Goal: Entertainment & Leisure: Consume media (video, audio)

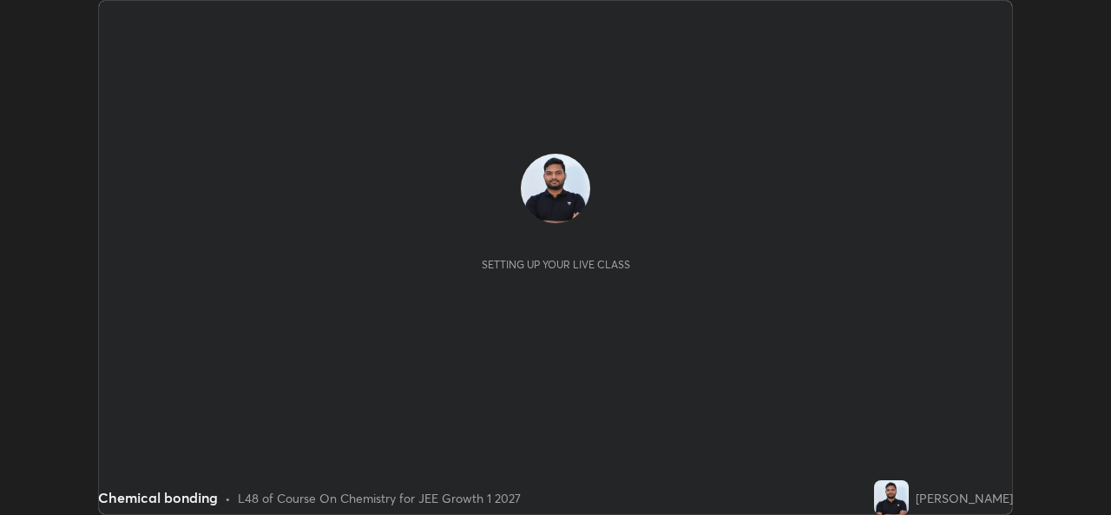
scroll to position [515, 1110]
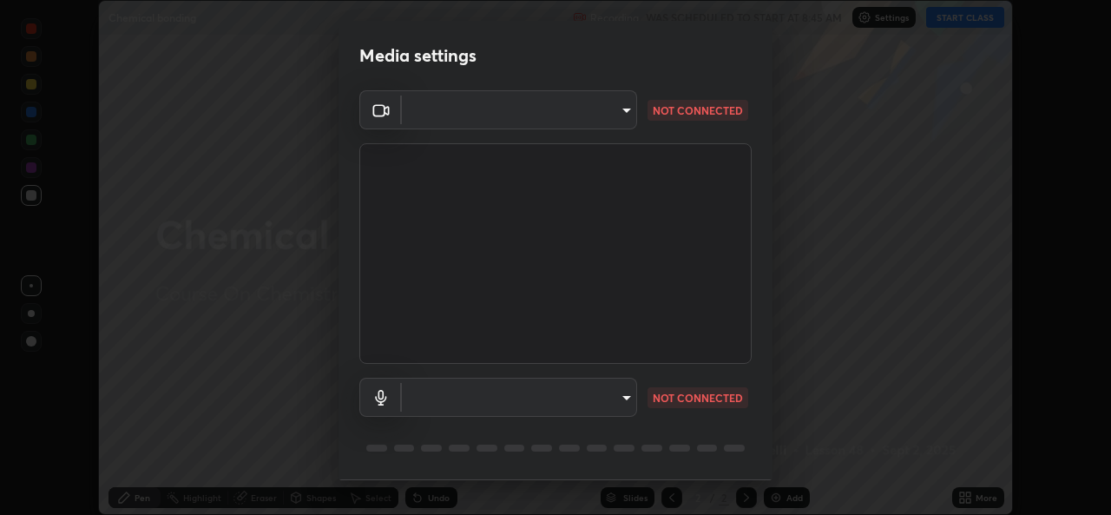
type input "569eda024783435d994141eea561002d0b66ef9bf42ee4150d9e40181b5ade2b"
type input "default"
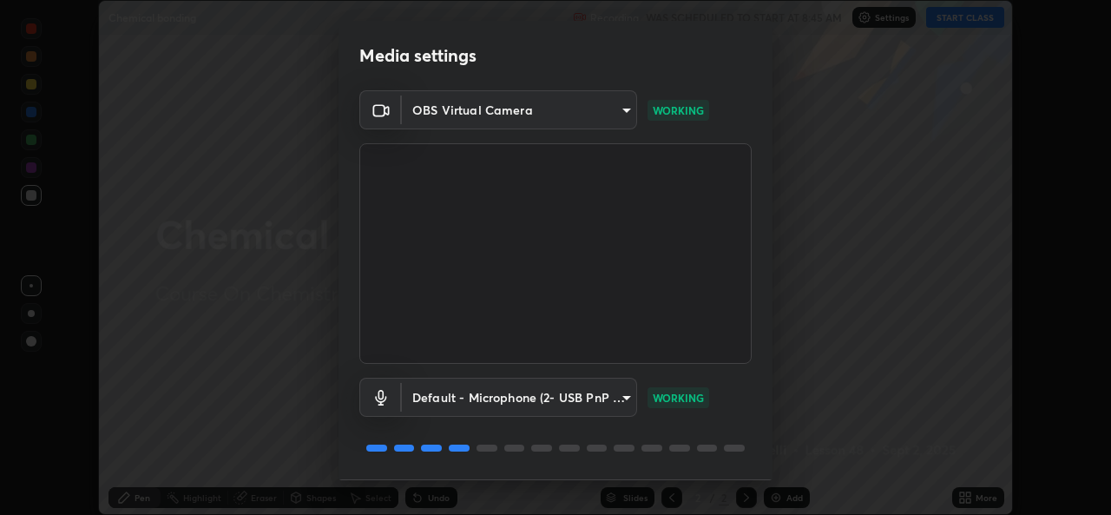
scroll to position [55, 0]
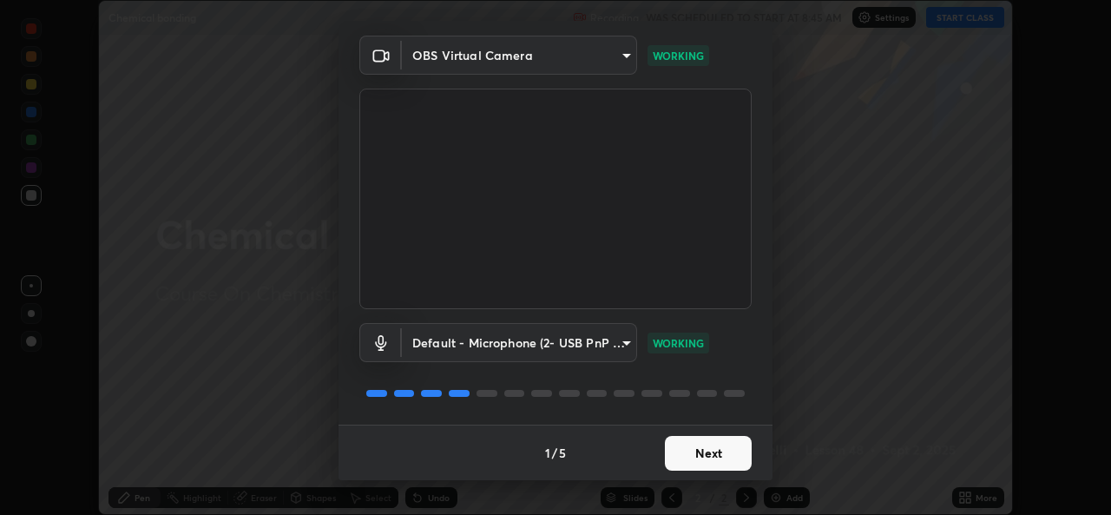
click at [692, 451] on button "Next" at bounding box center [708, 453] width 87 height 35
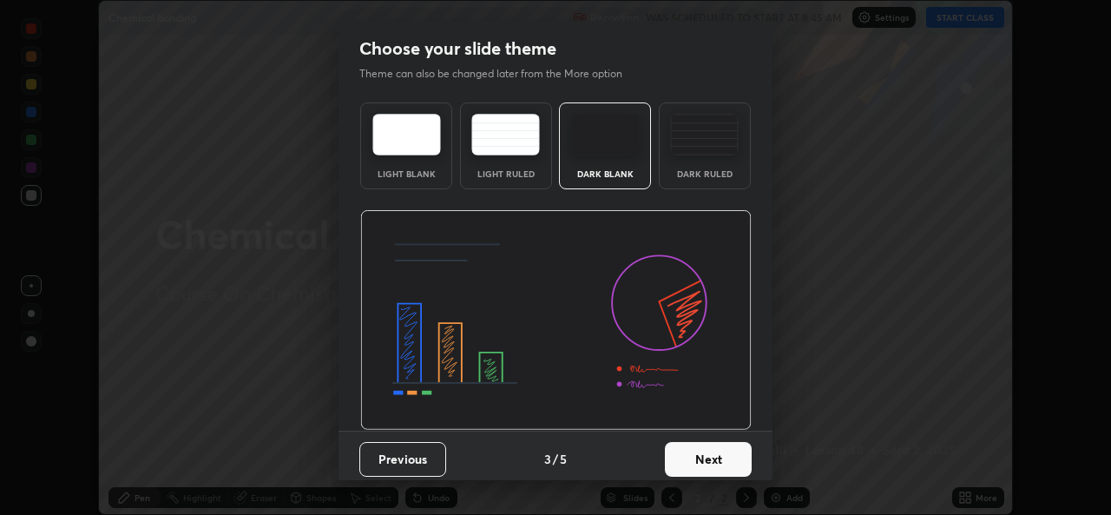
click at [703, 459] on button "Next" at bounding box center [708, 459] width 87 height 35
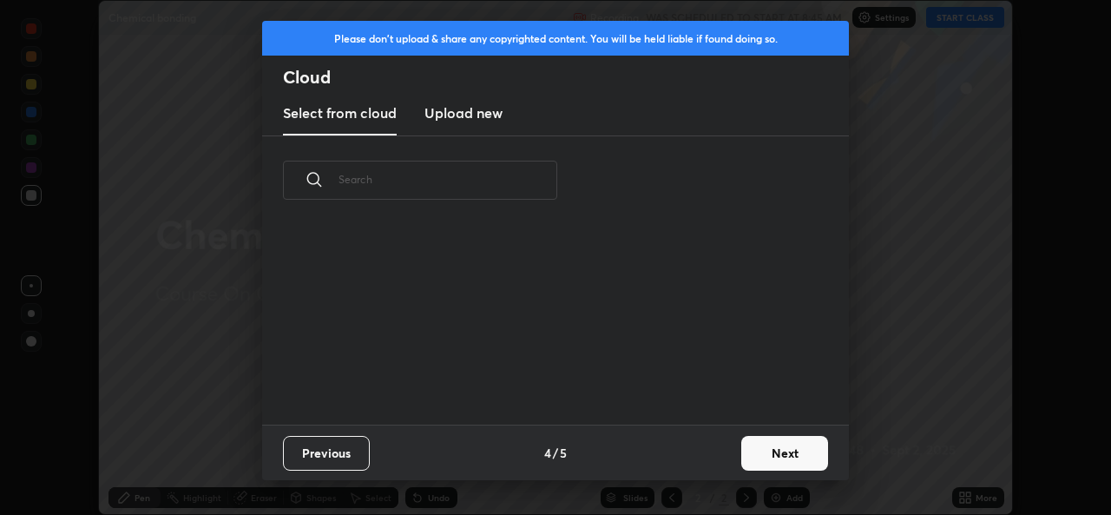
click at [723, 461] on div "Previous 4 / 5 Next" at bounding box center [555, 452] width 587 height 56
click at [750, 456] on button "Next" at bounding box center [784, 453] width 87 height 35
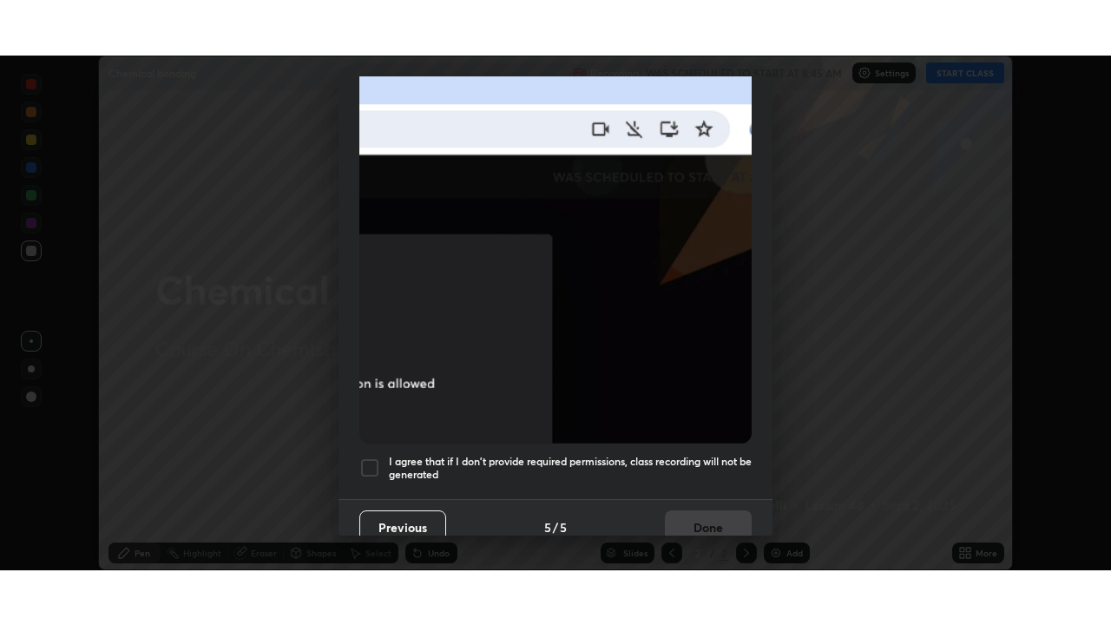
scroll to position [409, 0]
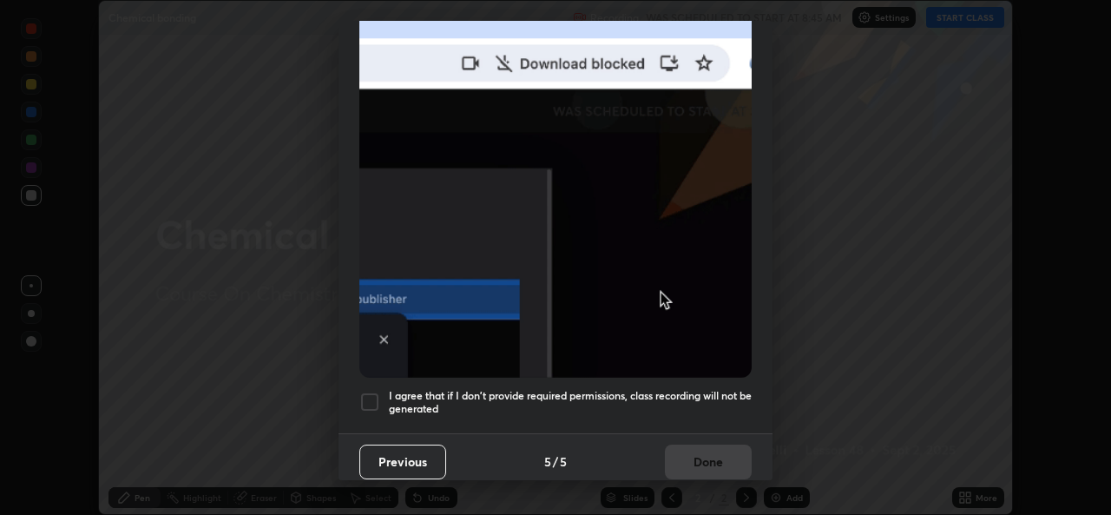
click at [364, 395] on div at bounding box center [369, 401] width 21 height 21
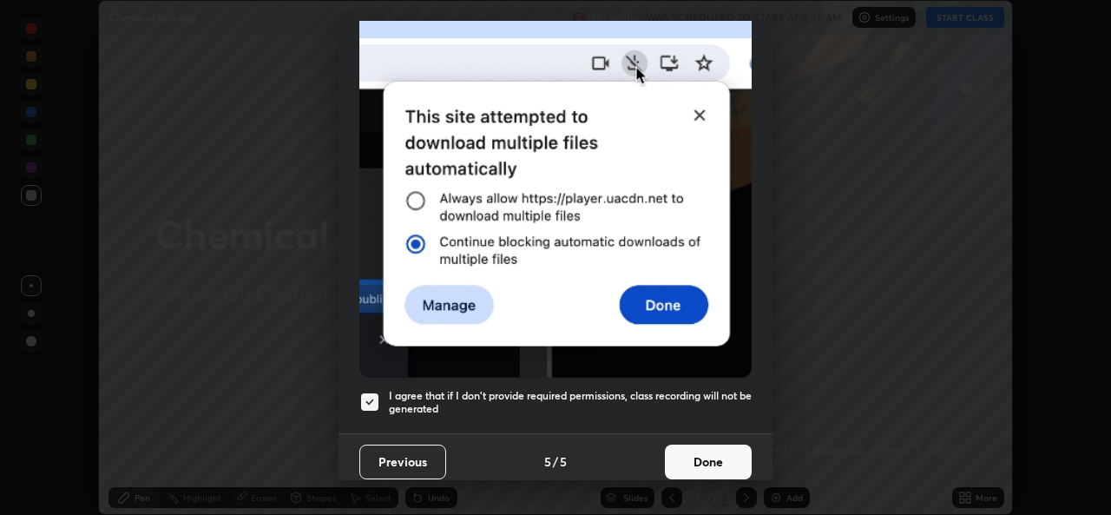
click at [727, 448] on button "Done" at bounding box center [708, 461] width 87 height 35
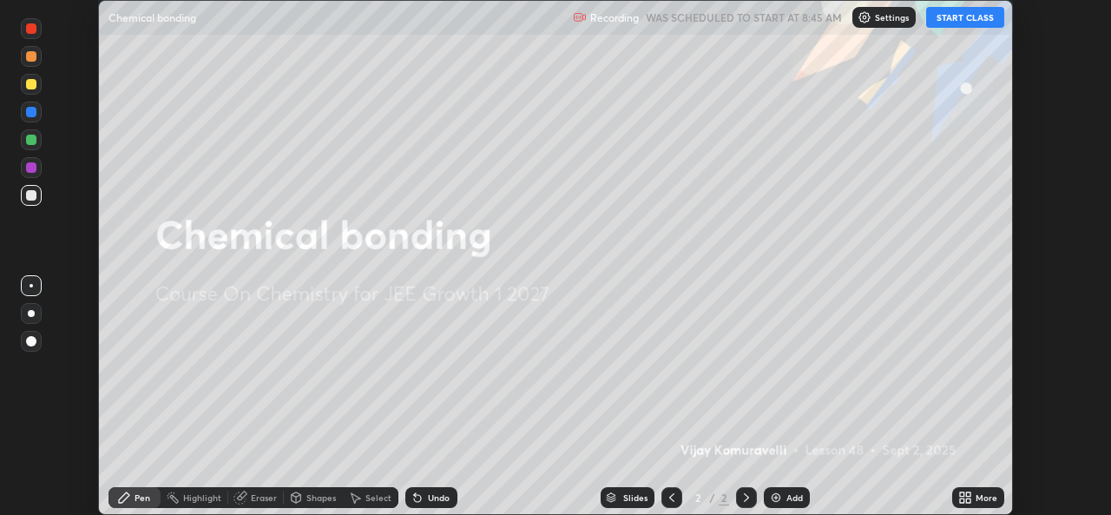
click at [964, 19] on button "START CLASS" at bounding box center [965, 17] width 78 height 21
click at [969, 497] on icon at bounding box center [965, 497] width 14 height 14
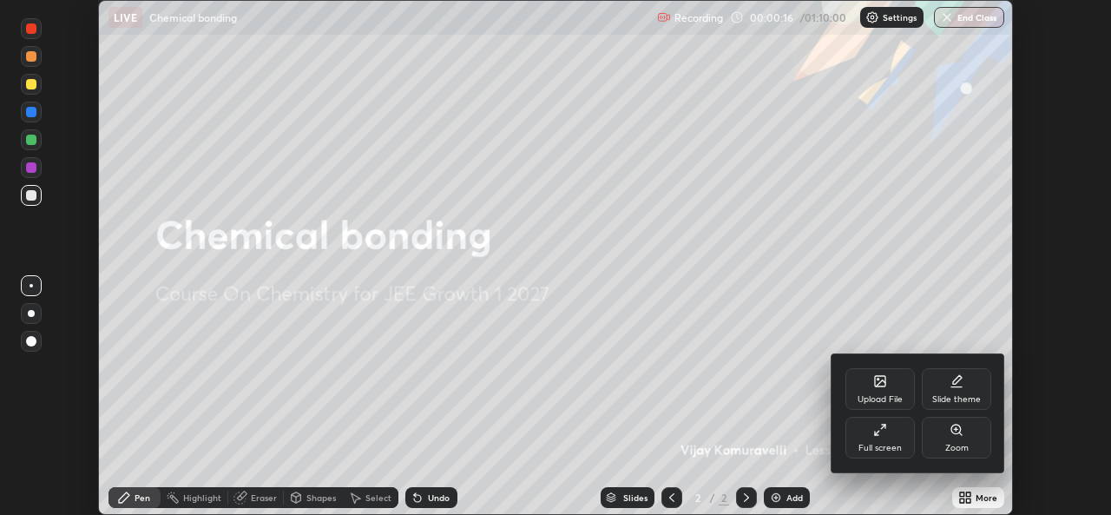
click at [878, 440] on div "Full screen" at bounding box center [879, 438] width 69 height 42
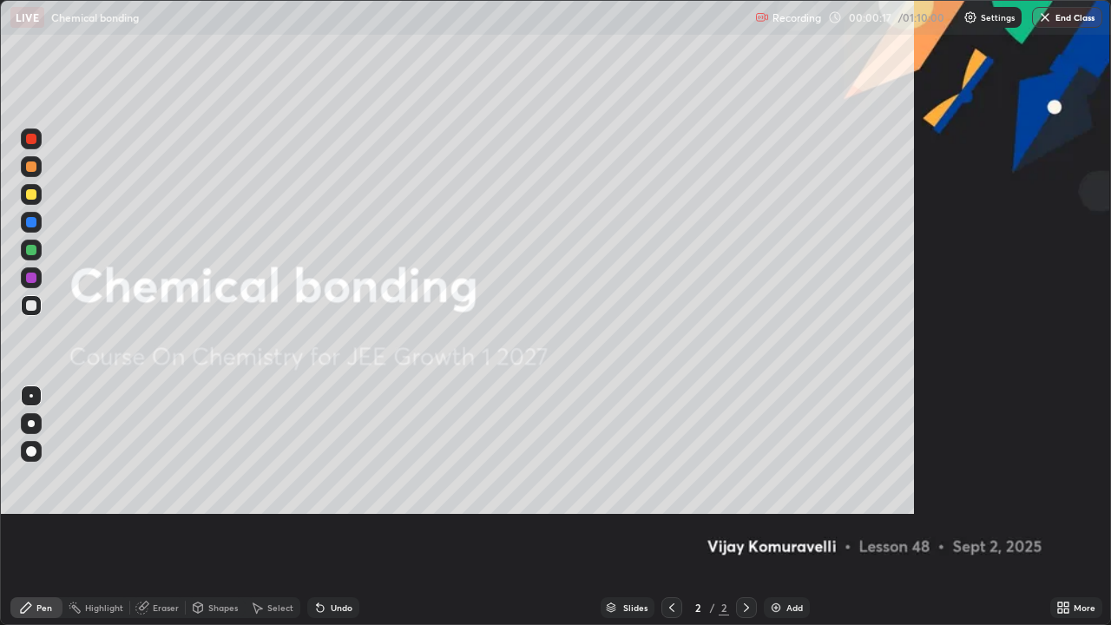
scroll to position [625, 1111]
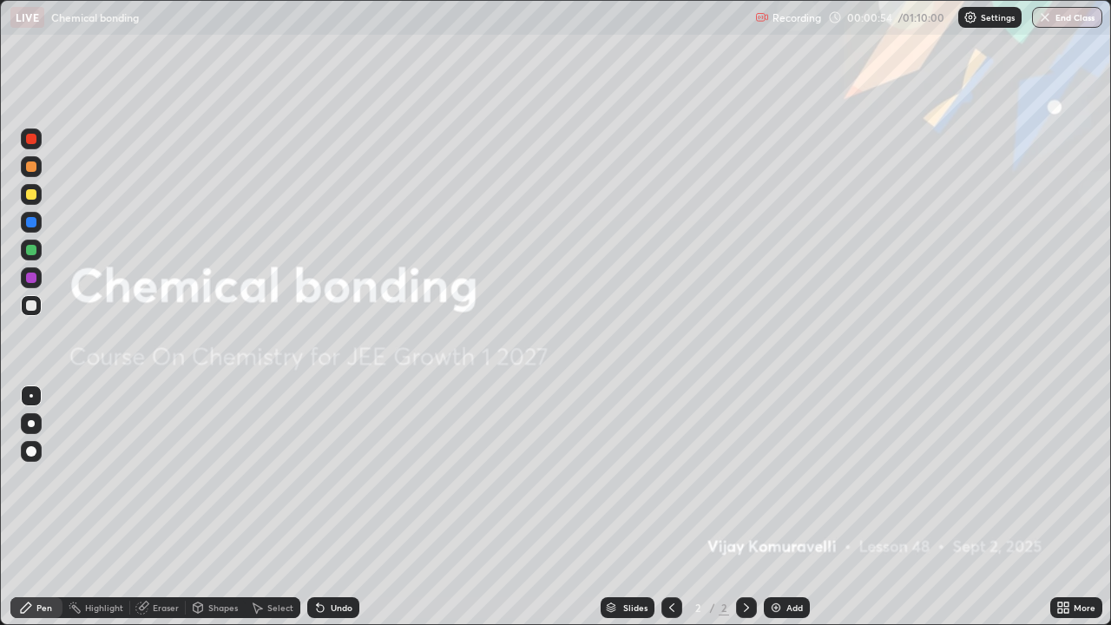
click at [779, 514] on img at bounding box center [776, 608] width 14 height 14
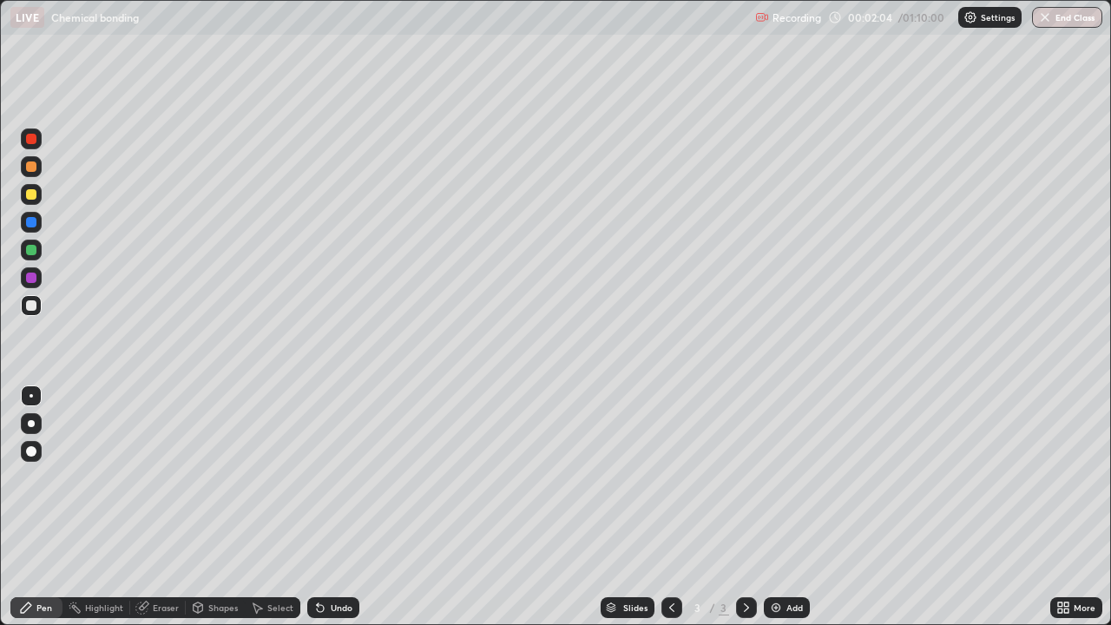
click at [35, 197] on div at bounding box center [31, 194] width 10 height 10
click at [35, 305] on div at bounding box center [31, 305] width 10 height 10
click at [213, 514] on div "Shapes" at bounding box center [223, 607] width 30 height 9
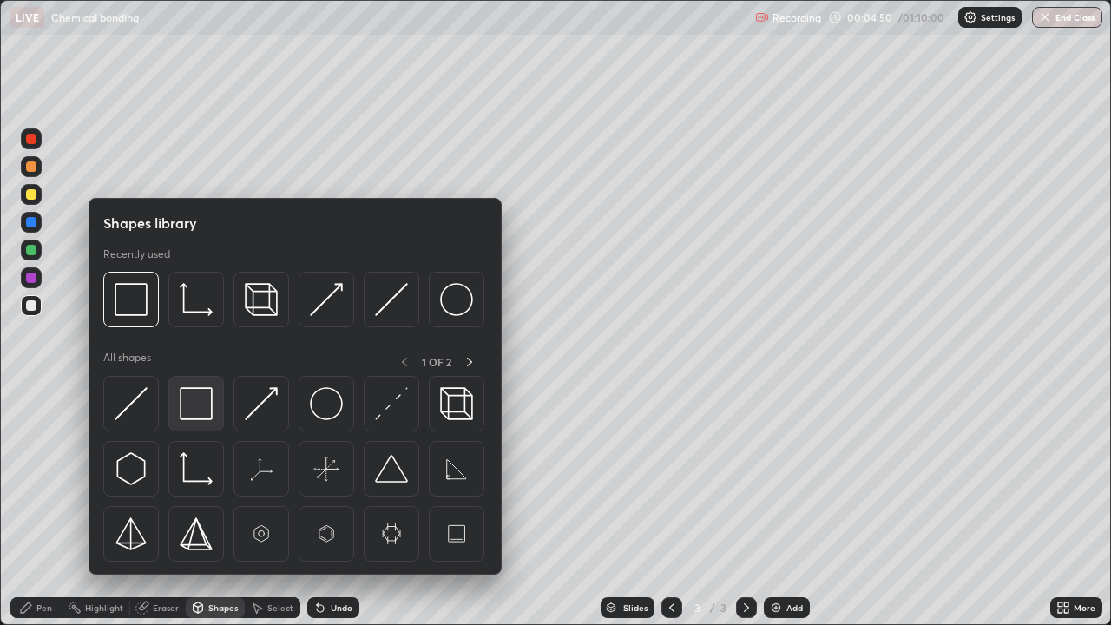
click at [193, 409] on img at bounding box center [196, 403] width 33 height 33
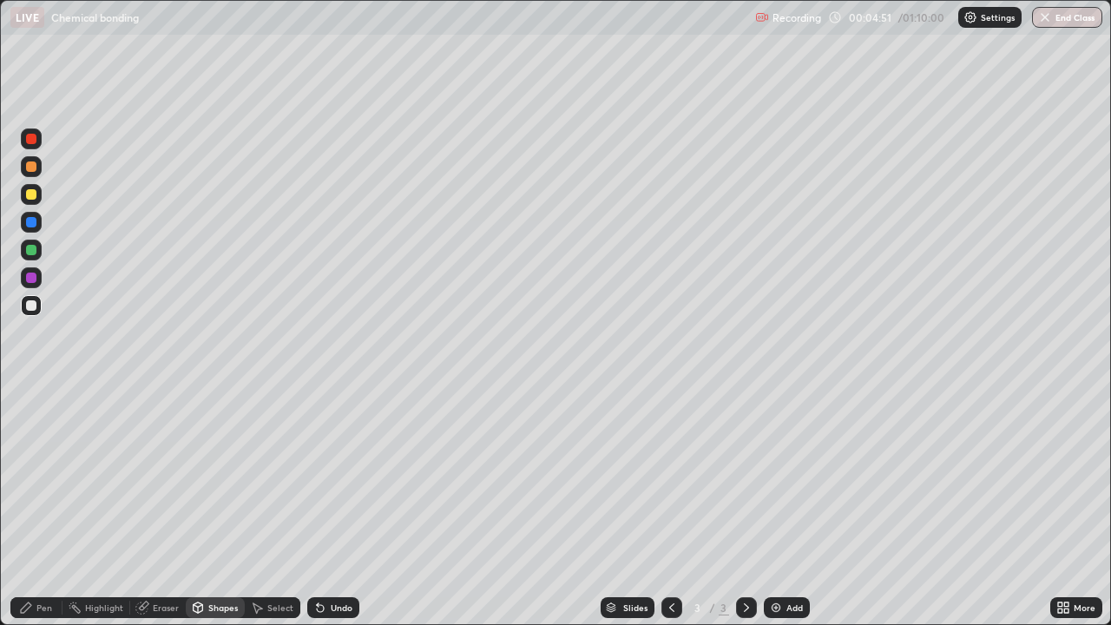
click at [30, 200] on div at bounding box center [31, 194] width 21 height 21
click at [30, 514] on div "Pen" at bounding box center [36, 607] width 52 height 21
click at [30, 309] on div at bounding box center [31, 305] width 10 height 10
click at [776, 514] on img at bounding box center [776, 608] width 14 height 14
click at [36, 201] on div at bounding box center [31, 194] width 21 height 21
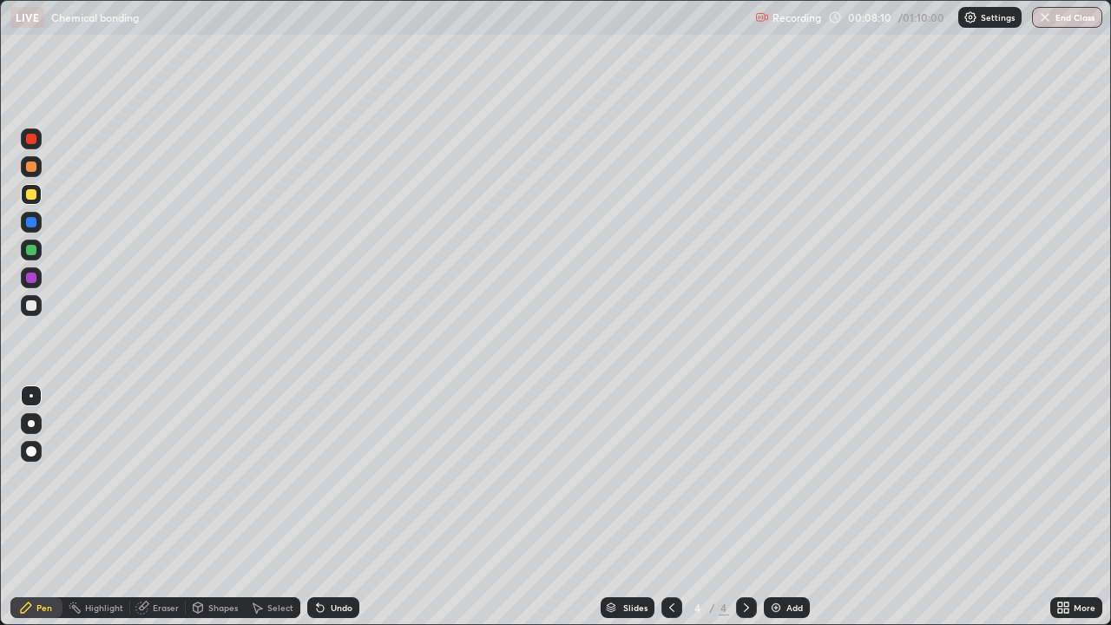
click at [37, 306] on div at bounding box center [31, 305] width 21 height 21
click at [33, 306] on div at bounding box center [31, 305] width 10 height 10
click at [35, 198] on div at bounding box center [31, 194] width 10 height 10
click at [33, 305] on div at bounding box center [31, 305] width 10 height 10
click at [34, 200] on div at bounding box center [31, 194] width 21 height 21
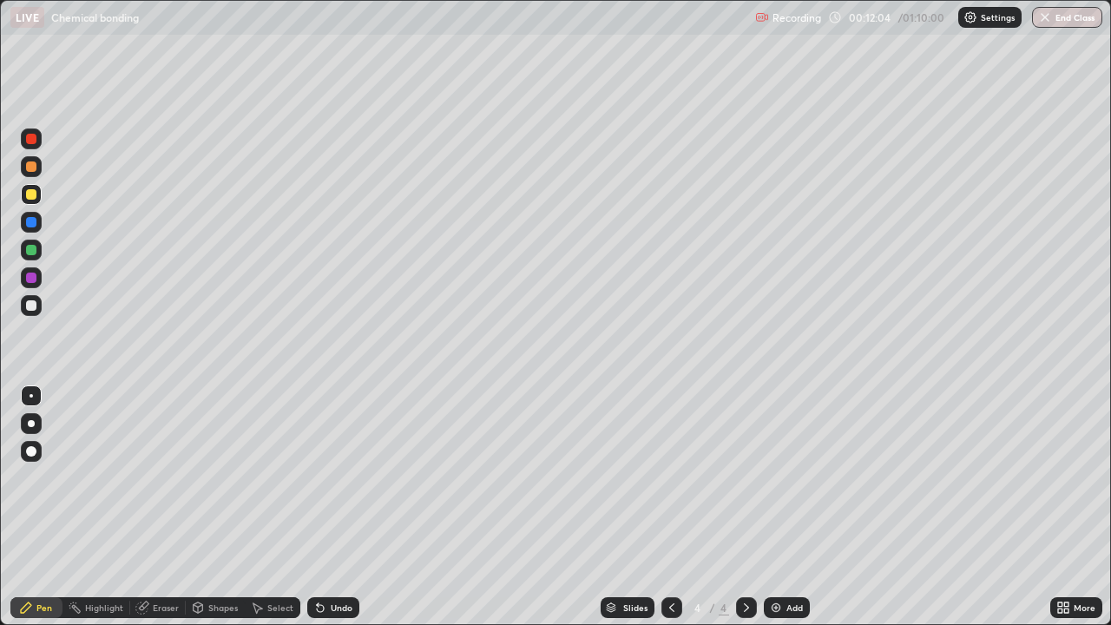
click at [159, 514] on div "Eraser" at bounding box center [166, 607] width 26 height 9
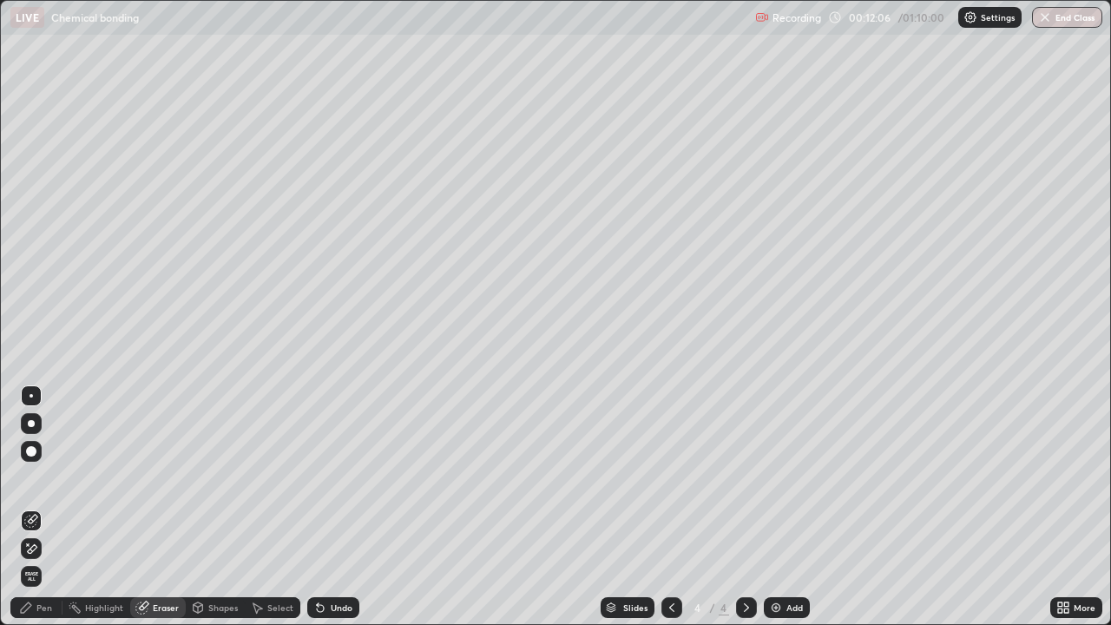
click at [32, 454] on div at bounding box center [31, 451] width 10 height 10
click at [39, 514] on div "Pen" at bounding box center [44, 607] width 16 height 9
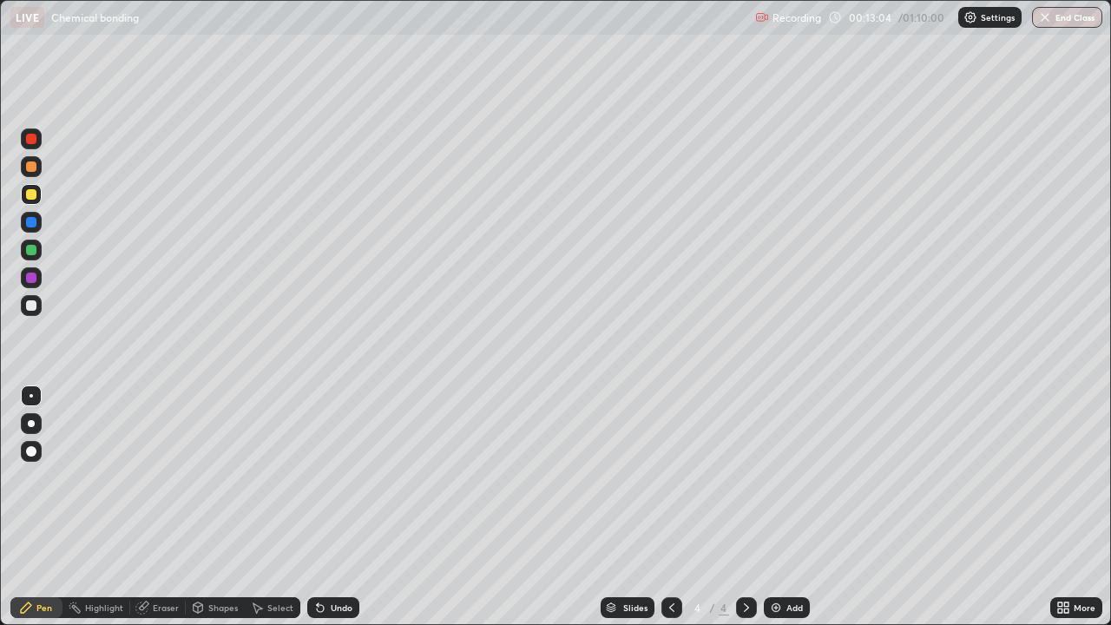
click at [36, 307] on div at bounding box center [31, 305] width 10 height 10
click at [329, 514] on div "Undo" at bounding box center [333, 607] width 52 height 21
click at [331, 514] on div "Undo" at bounding box center [342, 607] width 22 height 9
click at [36, 200] on div at bounding box center [31, 194] width 21 height 21
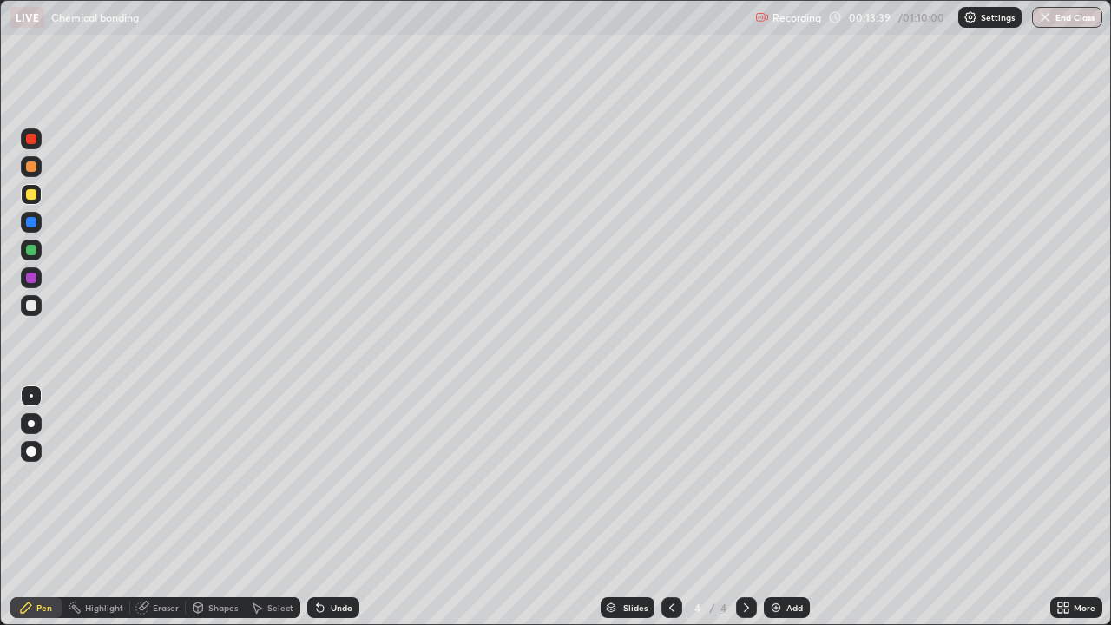
click at [335, 514] on div "Undo" at bounding box center [333, 607] width 52 height 21
click at [23, 305] on div at bounding box center [31, 305] width 21 height 21
click at [334, 514] on div "Undo" at bounding box center [342, 607] width 22 height 9
click at [333, 514] on div "Undo" at bounding box center [342, 607] width 22 height 9
click at [31, 201] on div at bounding box center [31, 194] width 21 height 21
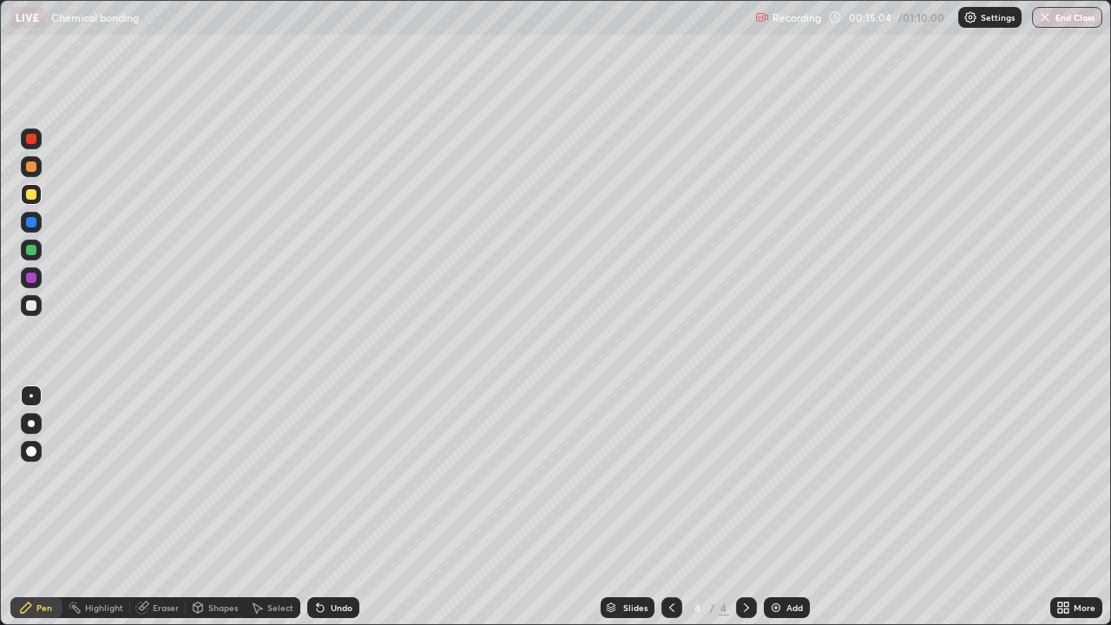
click at [32, 309] on div at bounding box center [31, 305] width 10 height 10
click at [36, 195] on div at bounding box center [31, 194] width 10 height 10
click at [34, 309] on div at bounding box center [31, 305] width 10 height 10
click at [31, 198] on div at bounding box center [31, 194] width 10 height 10
click at [33, 310] on div at bounding box center [31, 305] width 10 height 10
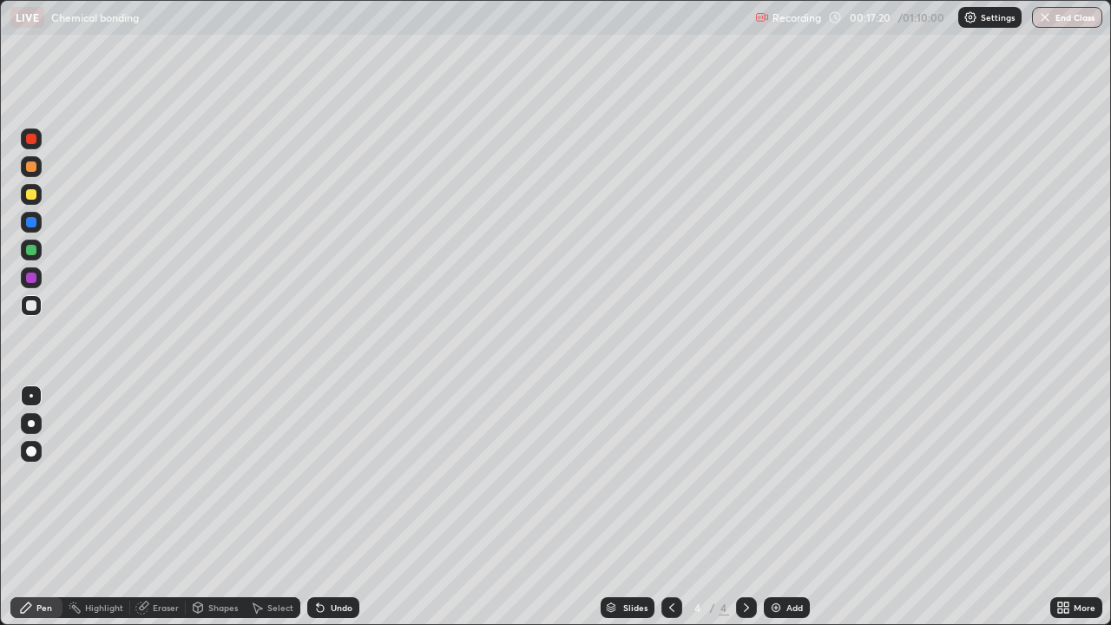
click at [335, 514] on div "Undo" at bounding box center [342, 607] width 22 height 9
click at [339, 514] on div "Undo" at bounding box center [342, 607] width 22 height 9
click at [336, 514] on div "Undo" at bounding box center [342, 607] width 22 height 9
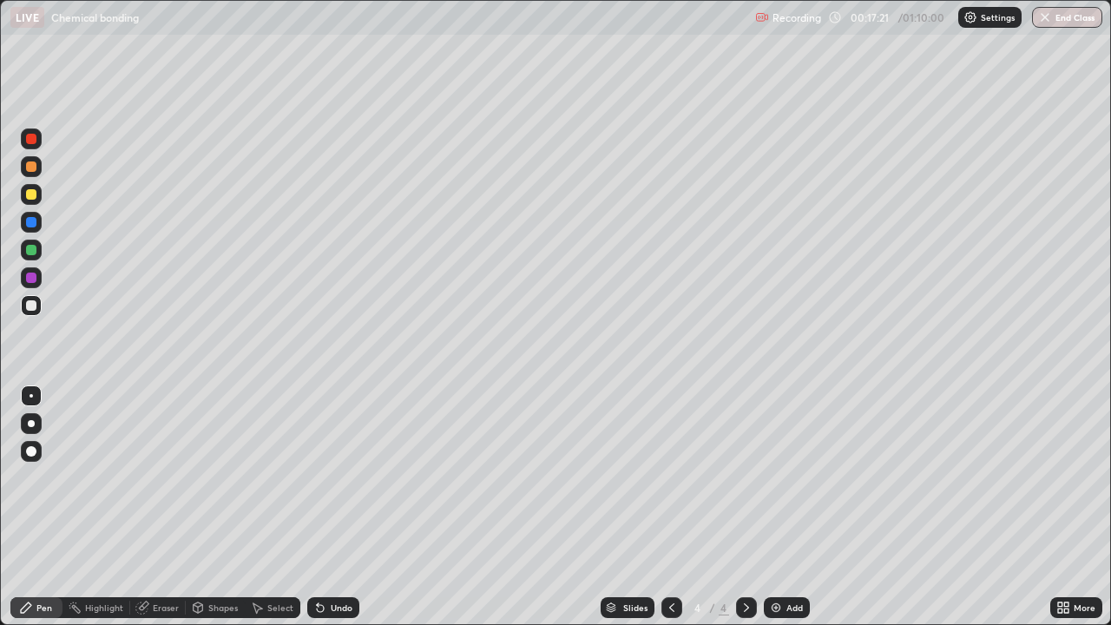
click at [336, 514] on div "Undo" at bounding box center [342, 607] width 22 height 9
click at [338, 514] on div "Undo" at bounding box center [342, 607] width 22 height 9
click at [340, 514] on div "Undo" at bounding box center [333, 607] width 52 height 21
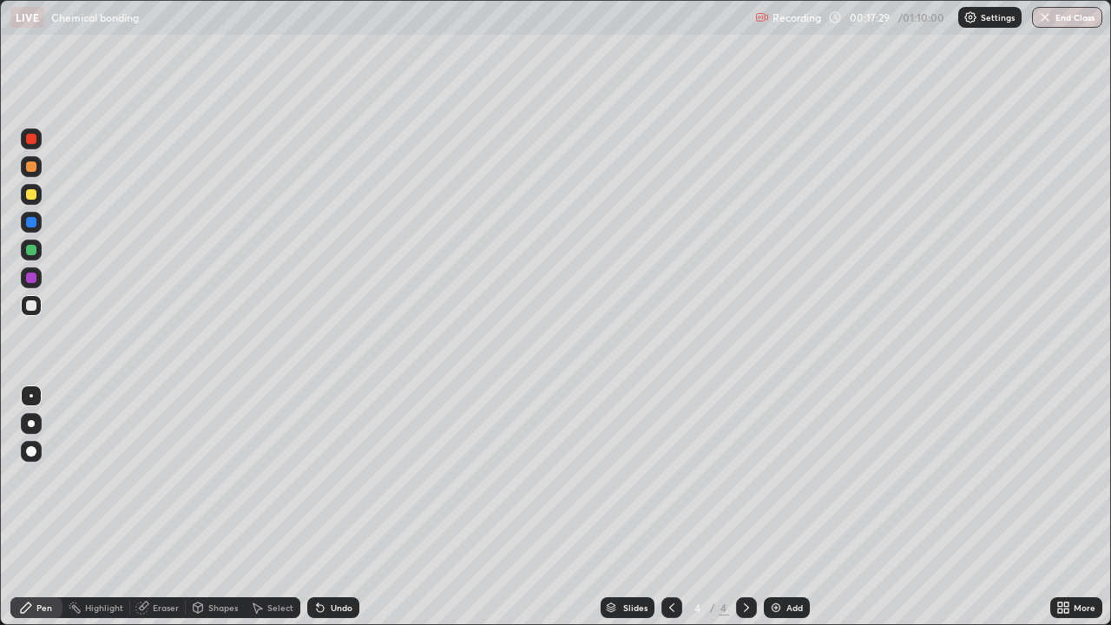
click at [31, 199] on div at bounding box center [31, 194] width 10 height 10
click at [335, 514] on div "Undo" at bounding box center [333, 607] width 52 height 21
click at [337, 514] on div "Undo" at bounding box center [342, 607] width 22 height 9
click at [30, 312] on div at bounding box center [31, 305] width 21 height 21
click at [219, 514] on div "Shapes" at bounding box center [223, 607] width 30 height 9
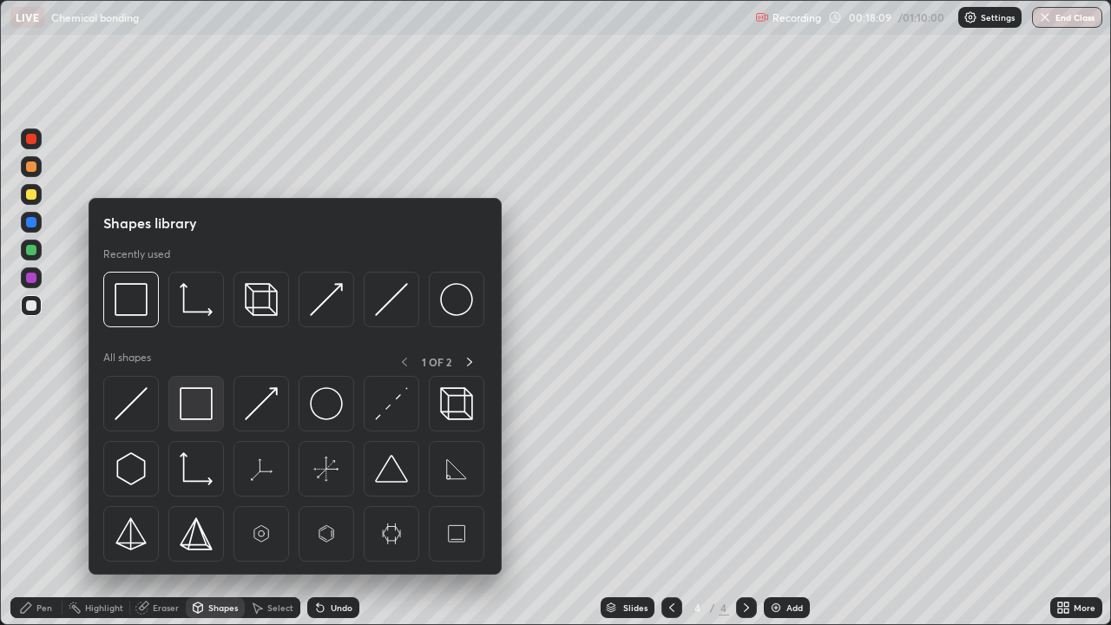
click at [203, 404] on img at bounding box center [196, 403] width 33 height 33
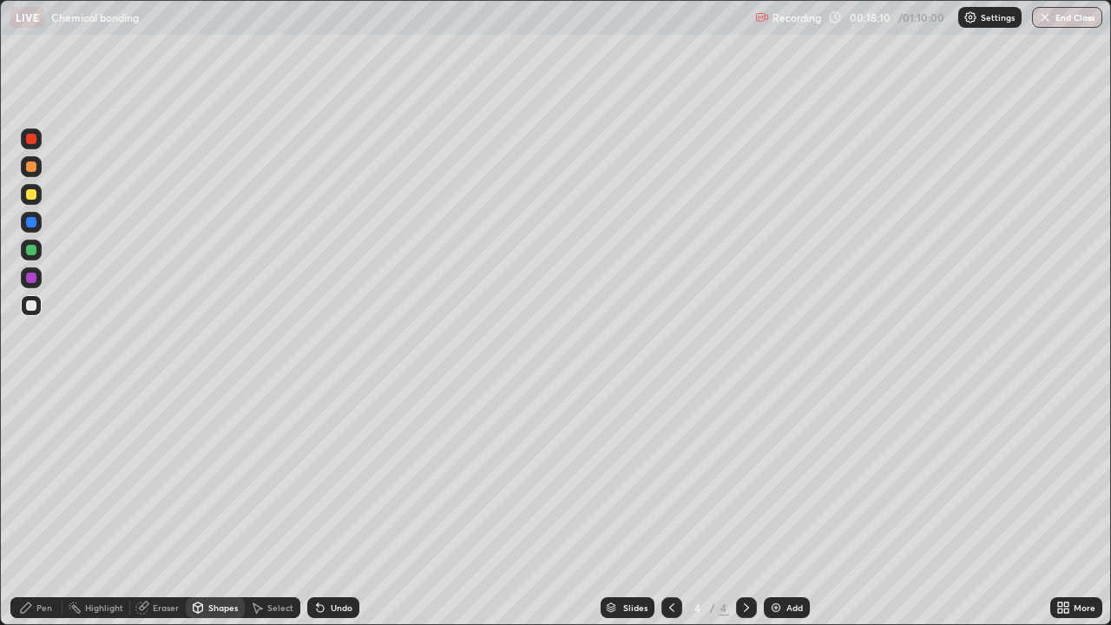
click at [37, 197] on div at bounding box center [31, 194] width 21 height 21
click at [325, 514] on div "Undo" at bounding box center [333, 607] width 52 height 21
click at [43, 514] on div "Pen" at bounding box center [44, 607] width 16 height 9
click at [36, 305] on div at bounding box center [31, 305] width 10 height 10
click at [340, 514] on div "Undo" at bounding box center [342, 607] width 22 height 9
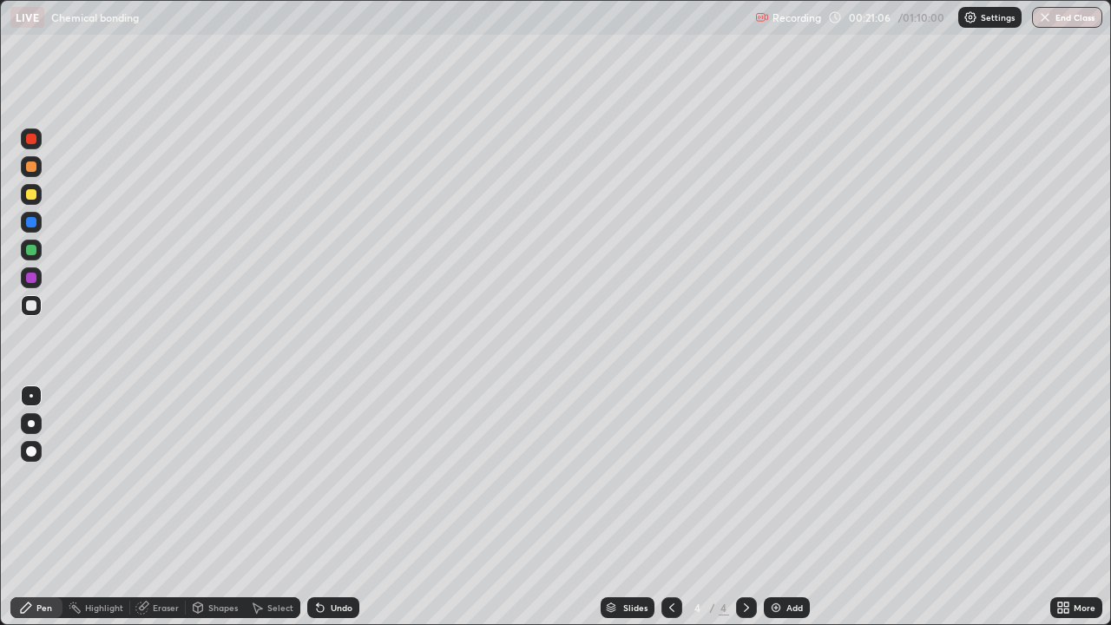
click at [31, 195] on div at bounding box center [31, 194] width 10 height 10
click at [34, 314] on div at bounding box center [31, 305] width 21 height 21
click at [31, 195] on div at bounding box center [31, 194] width 10 height 10
click at [31, 306] on div at bounding box center [31, 305] width 10 height 10
click at [36, 194] on div at bounding box center [31, 194] width 10 height 10
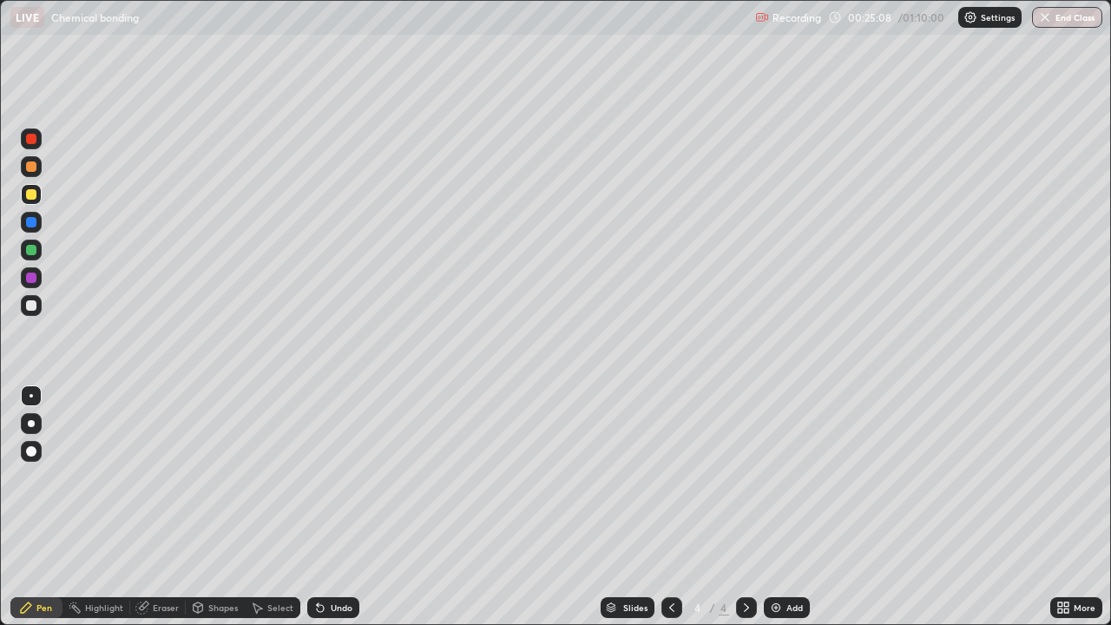
click at [31, 308] on div at bounding box center [31, 305] width 10 height 10
click at [335, 514] on div "Undo" at bounding box center [342, 607] width 22 height 9
click at [337, 514] on div "Undo" at bounding box center [342, 607] width 22 height 9
click at [219, 514] on div "Shapes" at bounding box center [223, 607] width 30 height 9
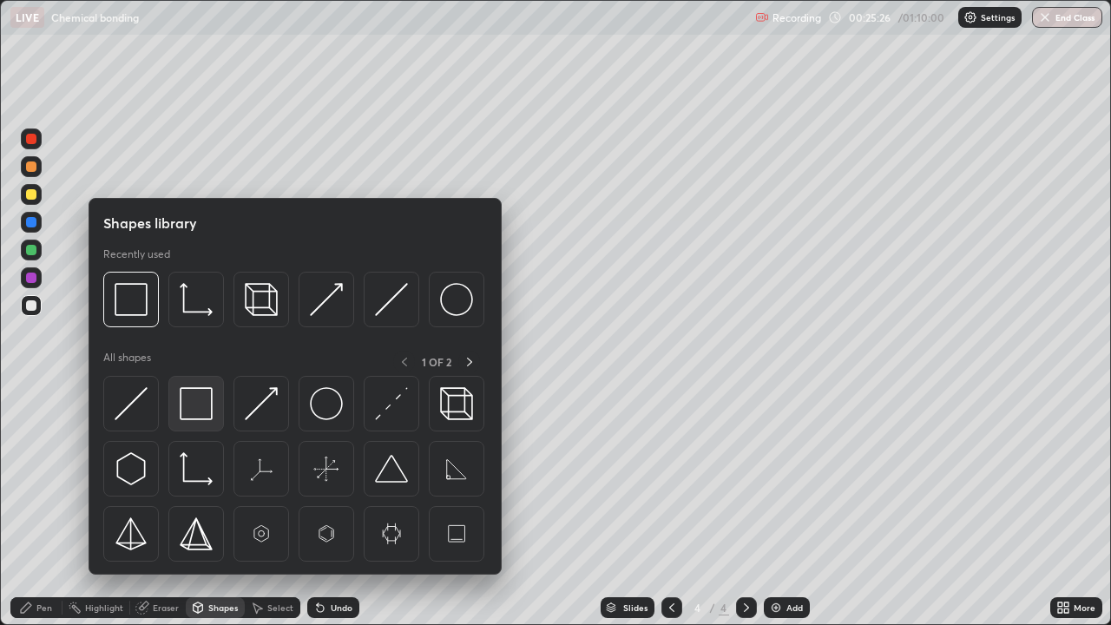
click at [194, 401] on img at bounding box center [196, 403] width 33 height 33
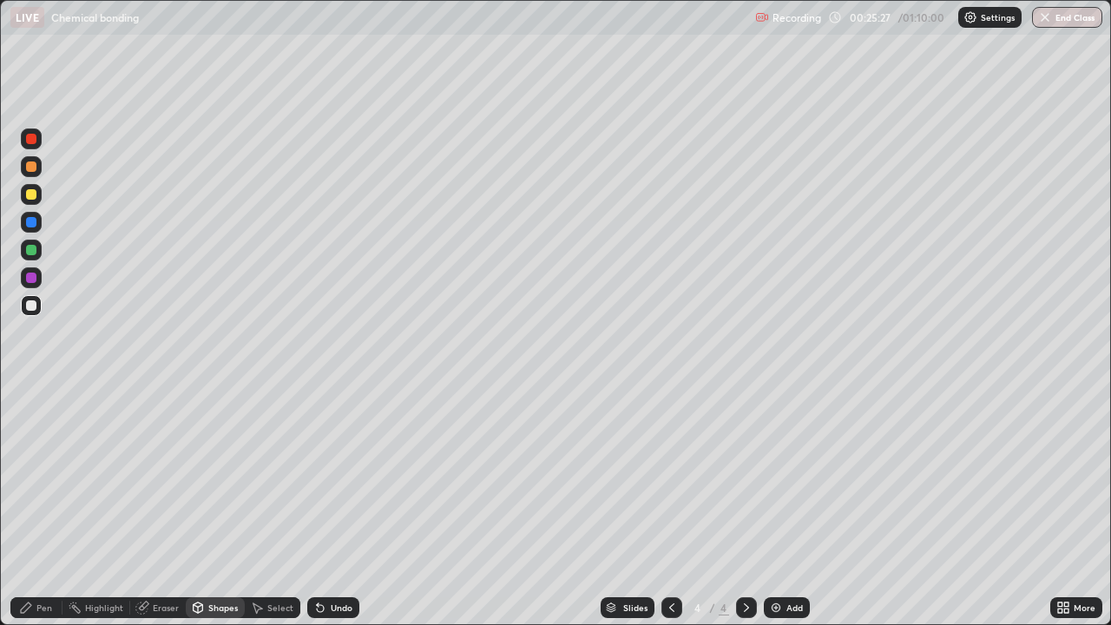
click at [32, 194] on div at bounding box center [31, 194] width 10 height 10
click at [777, 514] on img at bounding box center [776, 608] width 14 height 14
click at [325, 514] on div "Undo" at bounding box center [333, 607] width 52 height 21
click at [43, 514] on div "Pen" at bounding box center [44, 607] width 16 height 9
click at [31, 303] on div at bounding box center [31, 305] width 10 height 10
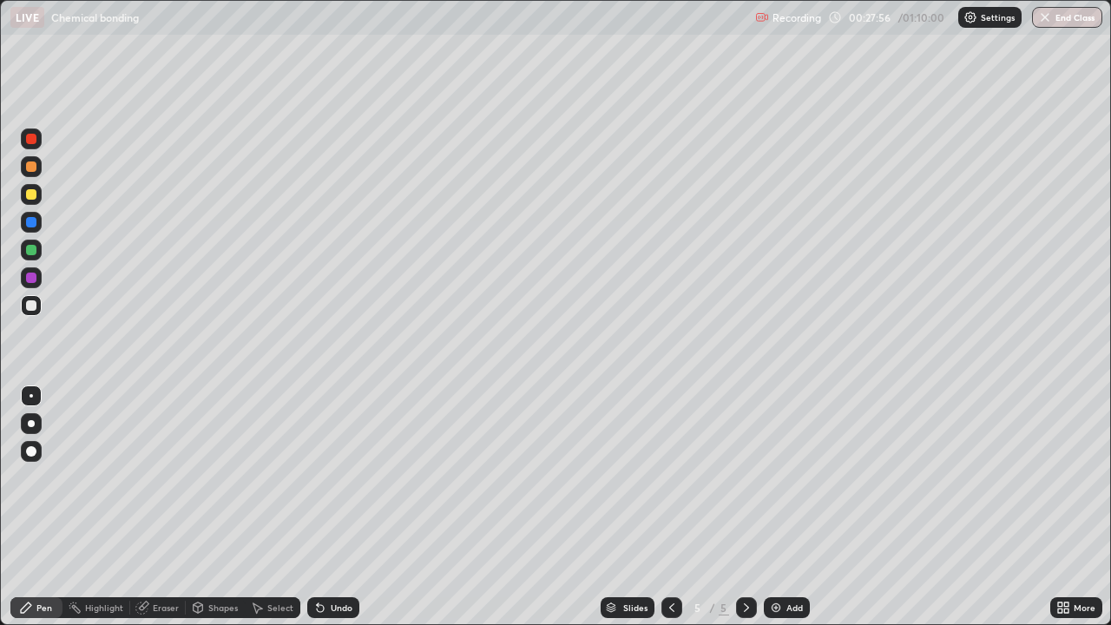
click at [30, 197] on div at bounding box center [31, 194] width 10 height 10
click at [31, 302] on div at bounding box center [31, 305] width 10 height 10
click at [331, 514] on div "Undo" at bounding box center [342, 607] width 22 height 9
click at [30, 194] on div at bounding box center [31, 194] width 10 height 10
click at [28, 309] on div at bounding box center [31, 305] width 10 height 10
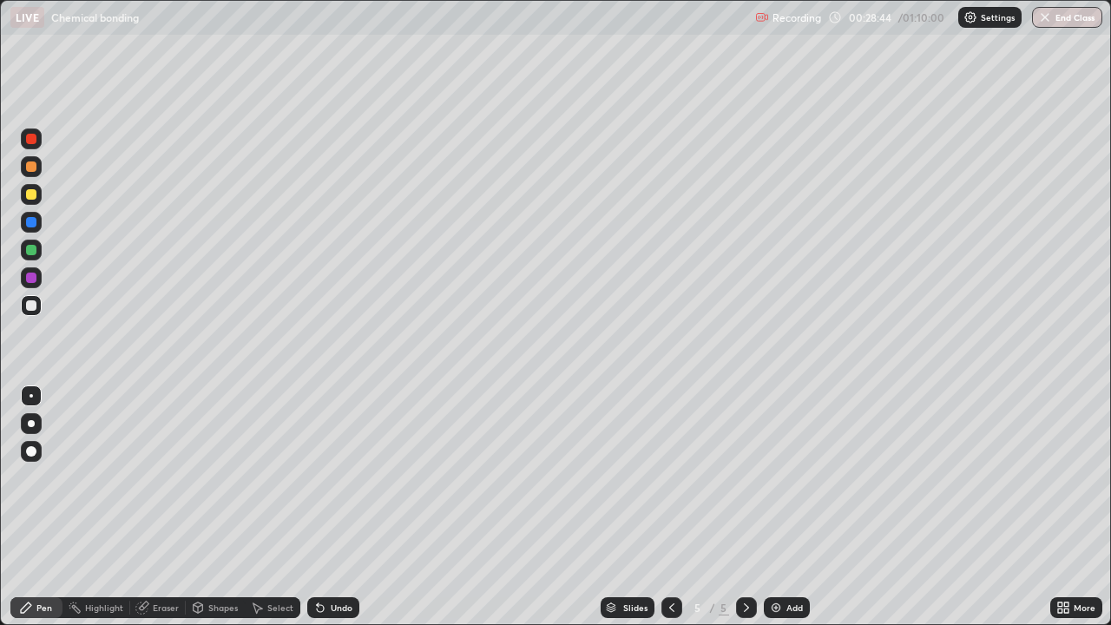
click at [34, 197] on div at bounding box center [31, 194] width 10 height 10
click at [31, 306] on div at bounding box center [31, 305] width 10 height 10
click at [339, 514] on div "Undo" at bounding box center [342, 607] width 22 height 9
click at [341, 514] on div "Undo" at bounding box center [342, 607] width 22 height 9
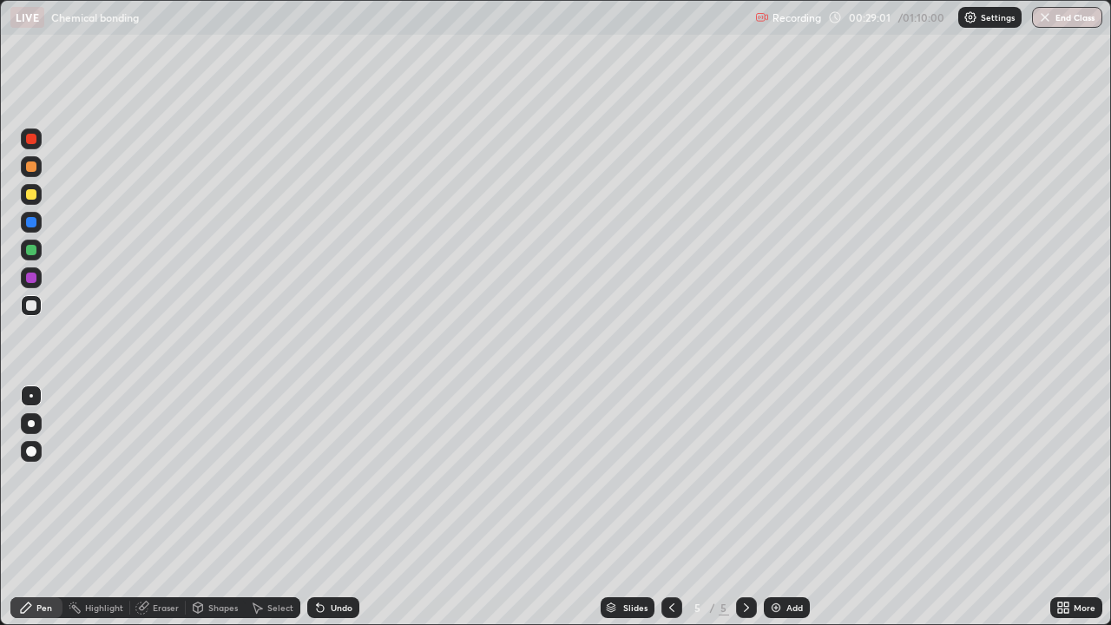
click at [331, 514] on div "Undo" at bounding box center [342, 607] width 22 height 9
click at [203, 514] on icon at bounding box center [198, 608] width 14 height 14
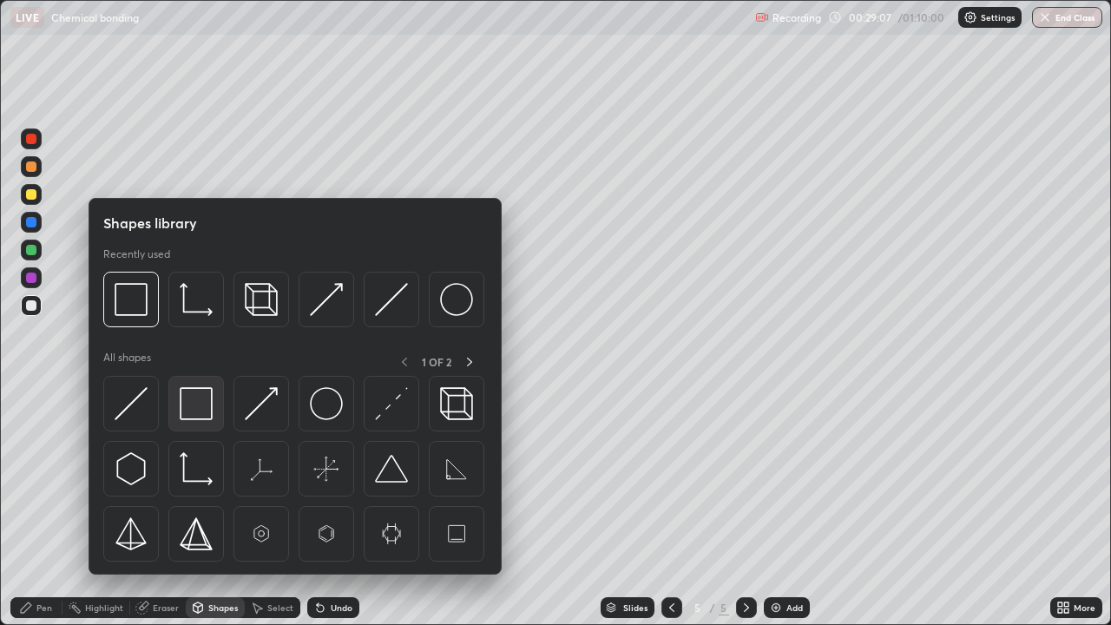
click at [190, 395] on img at bounding box center [196, 403] width 33 height 33
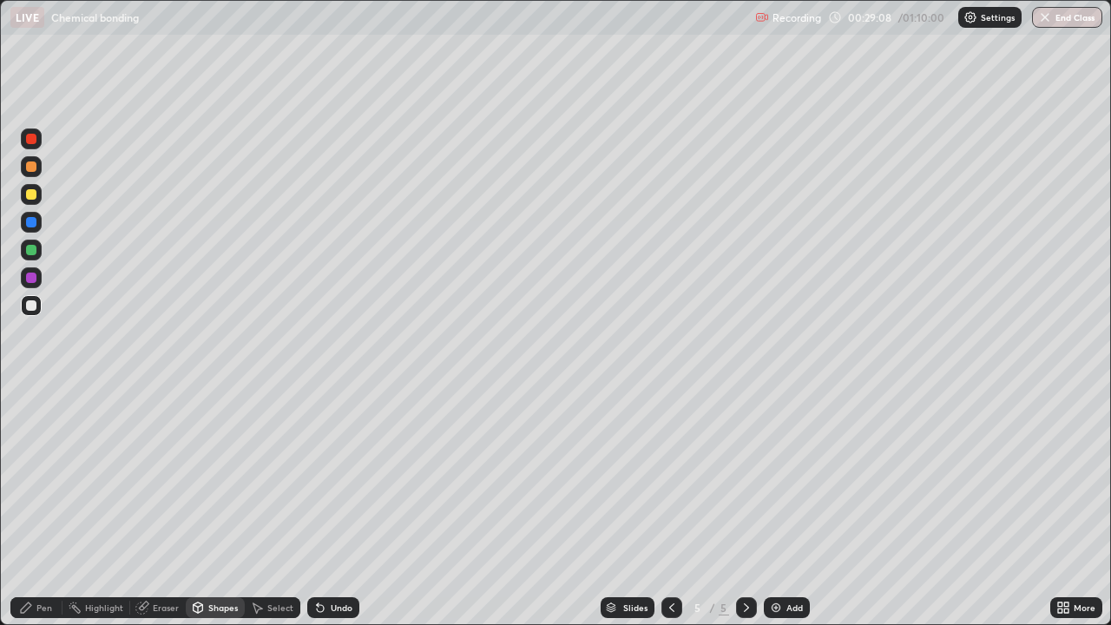
click at [21, 186] on div at bounding box center [31, 195] width 21 height 28
click at [667, 514] on icon at bounding box center [672, 608] width 14 height 14
click at [746, 514] on icon at bounding box center [746, 608] width 14 height 14
click at [667, 514] on icon at bounding box center [672, 608] width 14 height 14
click at [744, 514] on icon at bounding box center [746, 608] width 14 height 14
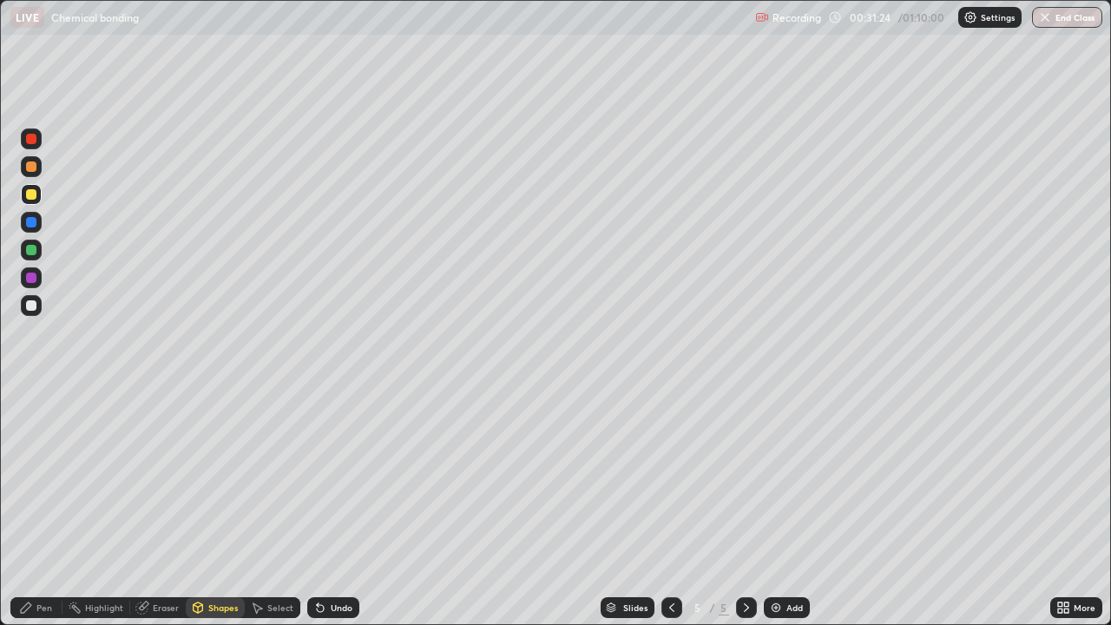
click at [334, 514] on div "Undo" at bounding box center [342, 607] width 22 height 9
click at [40, 514] on div "Pen" at bounding box center [36, 607] width 52 height 21
click at [670, 514] on icon at bounding box center [672, 608] width 14 height 14
click at [742, 514] on icon at bounding box center [746, 608] width 14 height 14
click at [35, 304] on div at bounding box center [31, 305] width 10 height 10
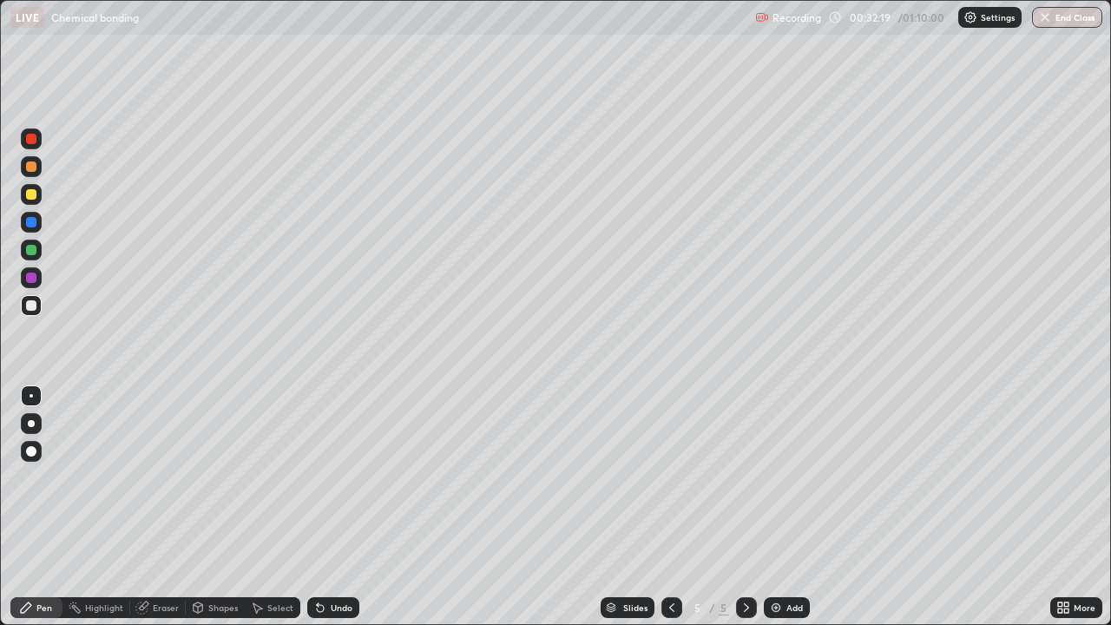
click at [29, 196] on div at bounding box center [31, 194] width 10 height 10
click at [338, 514] on div "Undo" at bounding box center [342, 607] width 22 height 9
click at [342, 514] on div "Undo" at bounding box center [342, 607] width 22 height 9
click at [346, 514] on div "Undo" at bounding box center [342, 607] width 22 height 9
click at [30, 310] on div at bounding box center [31, 305] width 10 height 10
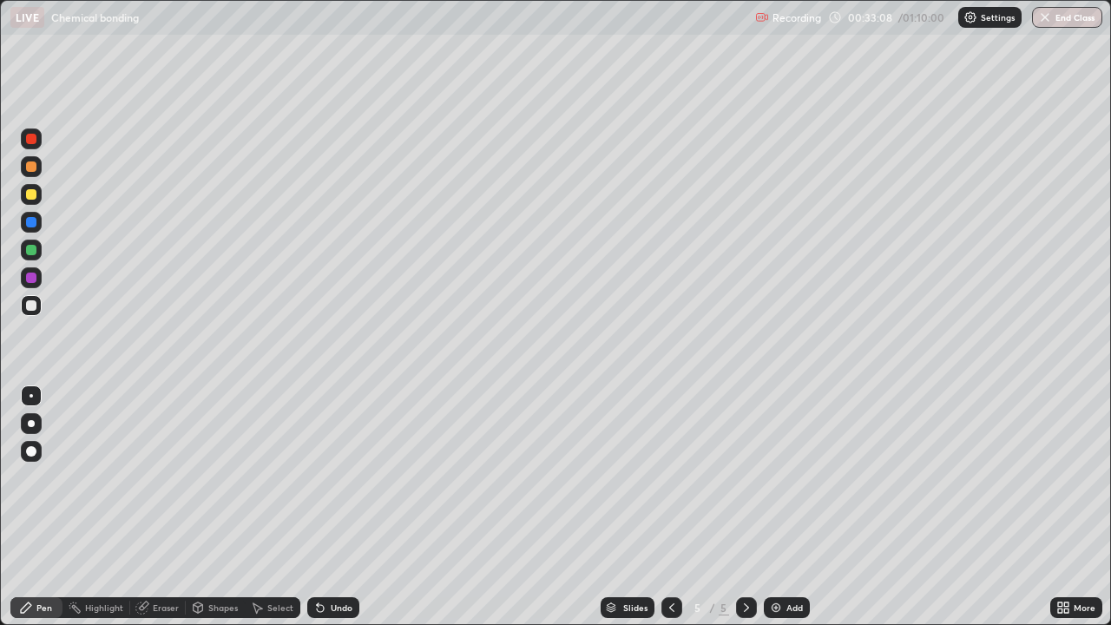
click at [31, 195] on div at bounding box center [31, 194] width 10 height 10
click at [339, 514] on div "Undo" at bounding box center [342, 607] width 22 height 9
click at [343, 514] on div "Undo" at bounding box center [342, 607] width 22 height 9
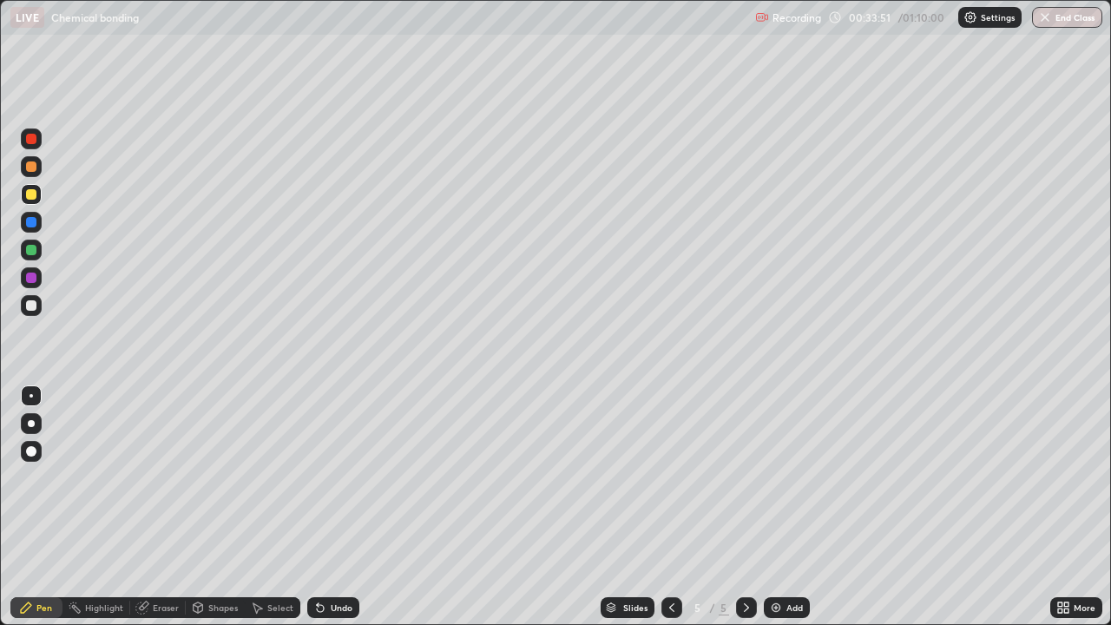
click at [30, 305] on div at bounding box center [31, 305] width 10 height 10
click at [341, 514] on div "Undo" at bounding box center [342, 607] width 22 height 9
click at [346, 514] on div "Undo" at bounding box center [342, 607] width 22 height 9
click at [332, 514] on div "Undo" at bounding box center [333, 607] width 52 height 21
click at [335, 514] on div "Undo" at bounding box center [342, 607] width 22 height 9
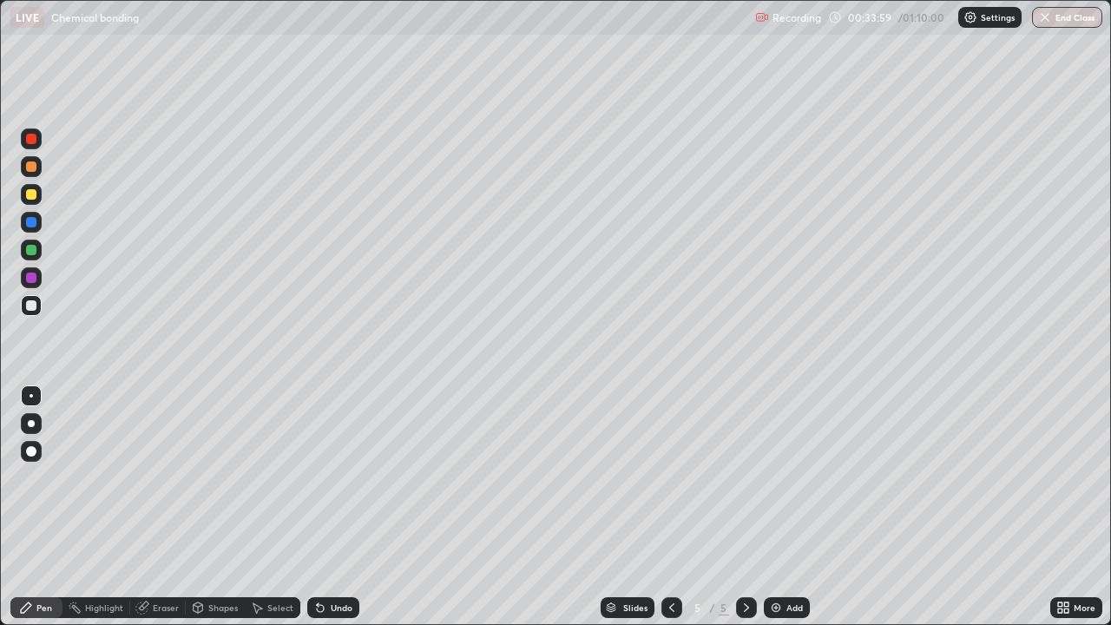
click at [335, 514] on div "Undo" at bounding box center [342, 607] width 22 height 9
click at [334, 514] on div "Undo" at bounding box center [333, 607] width 52 height 21
click at [337, 514] on div "Undo" at bounding box center [342, 607] width 22 height 9
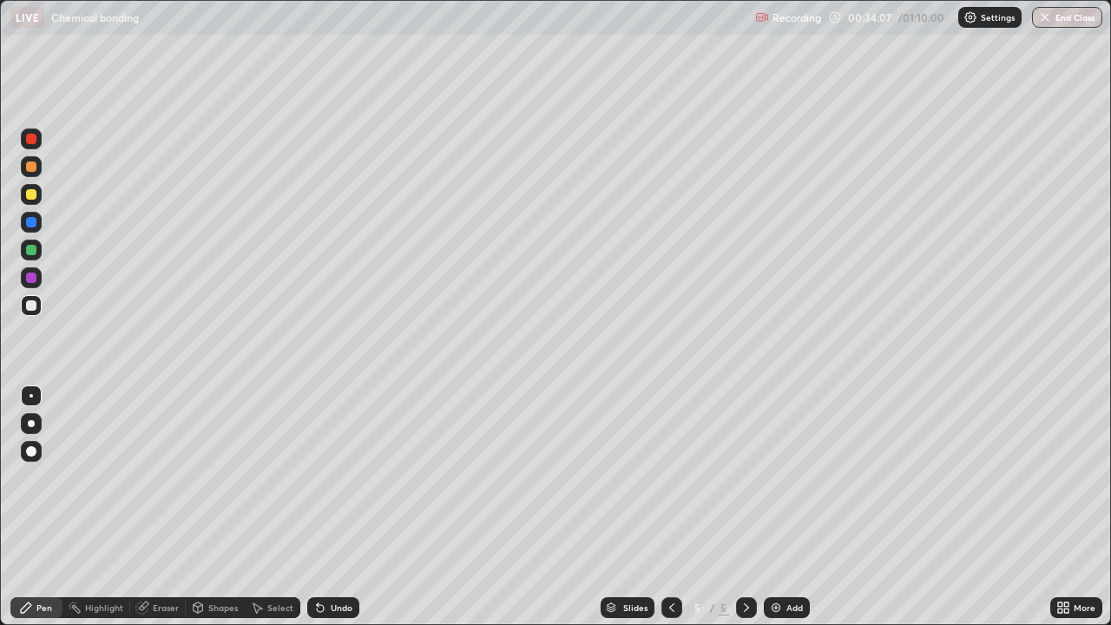
click at [35, 194] on div at bounding box center [31, 194] width 10 height 10
click at [211, 514] on div "Shapes" at bounding box center [223, 607] width 30 height 9
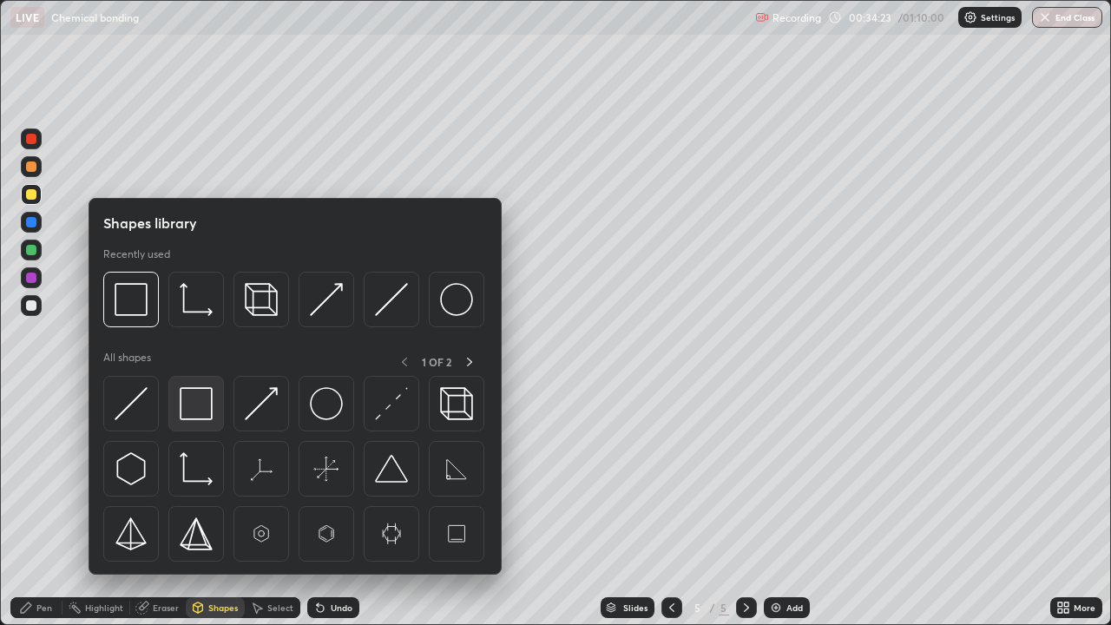
click at [200, 405] on img at bounding box center [196, 403] width 33 height 33
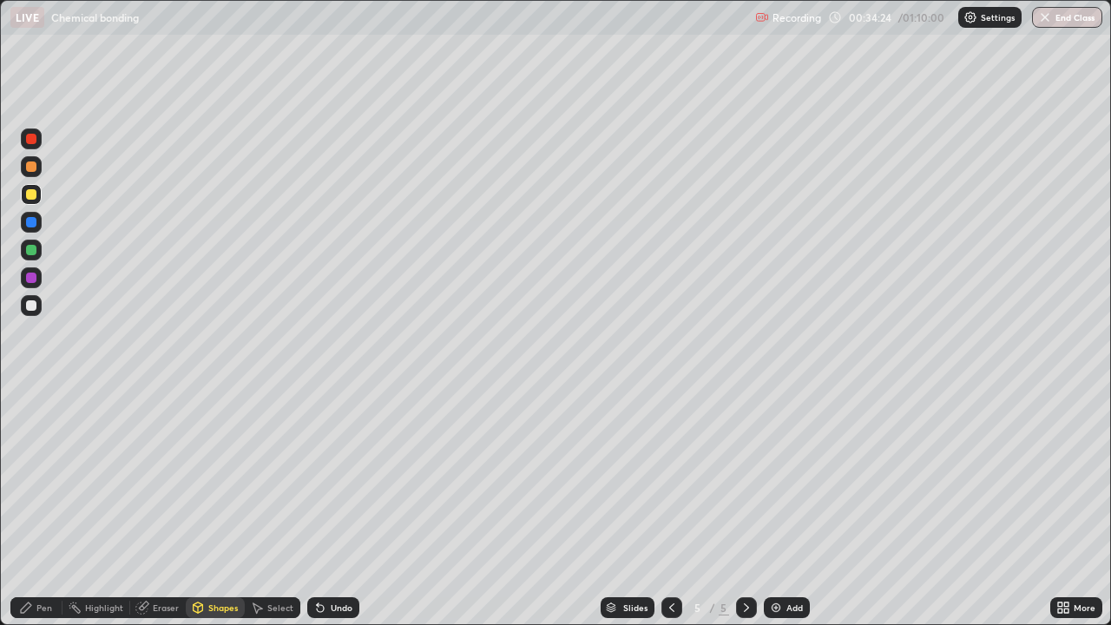
click at [34, 305] on div at bounding box center [31, 305] width 10 height 10
click at [781, 514] on div "Add" at bounding box center [787, 607] width 46 height 21
click at [37, 193] on div at bounding box center [31, 194] width 21 height 21
click at [336, 514] on div "Undo" at bounding box center [342, 607] width 22 height 9
click at [43, 514] on div "Pen" at bounding box center [44, 607] width 16 height 9
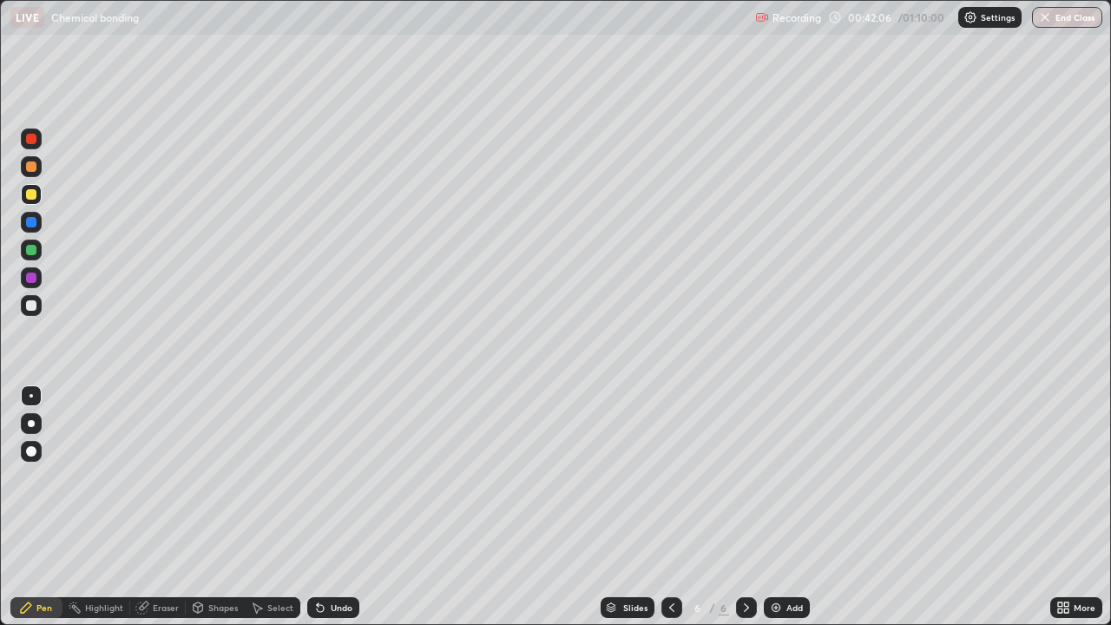
click at [32, 194] on div at bounding box center [31, 194] width 10 height 10
click at [39, 311] on div at bounding box center [31, 305] width 21 height 21
click at [31, 195] on div at bounding box center [31, 194] width 10 height 10
click at [30, 309] on div at bounding box center [31, 305] width 10 height 10
click at [33, 196] on div at bounding box center [31, 194] width 10 height 10
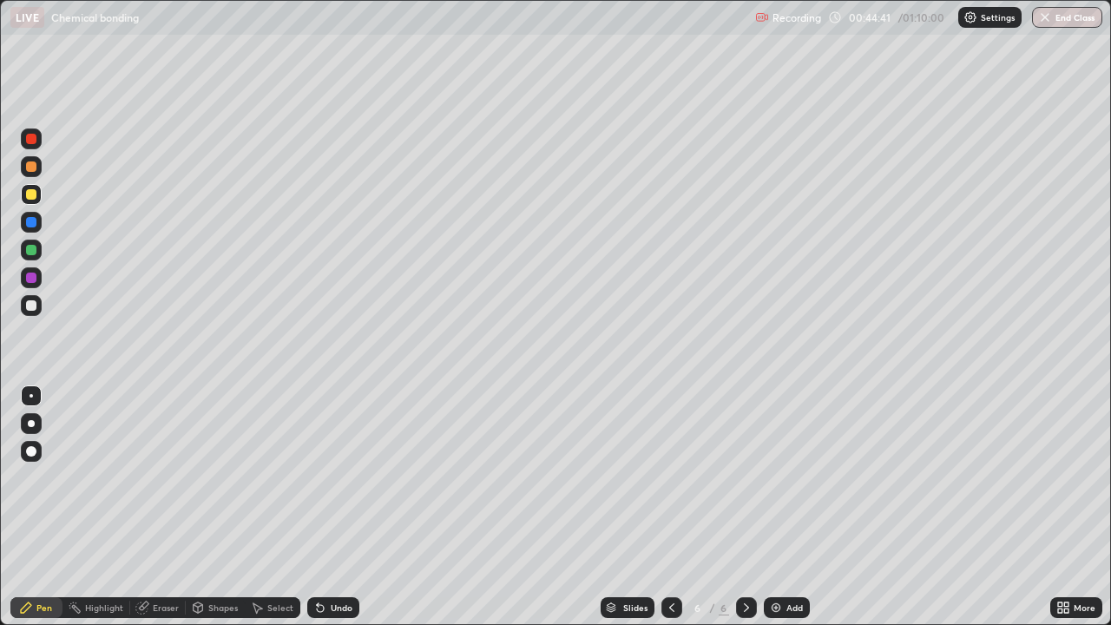
click at [33, 308] on div at bounding box center [31, 305] width 10 height 10
click at [31, 196] on div at bounding box center [31, 194] width 10 height 10
click at [33, 305] on div at bounding box center [31, 305] width 10 height 10
click at [30, 199] on div at bounding box center [31, 194] width 10 height 10
click at [205, 514] on div "Shapes" at bounding box center [215, 607] width 59 height 21
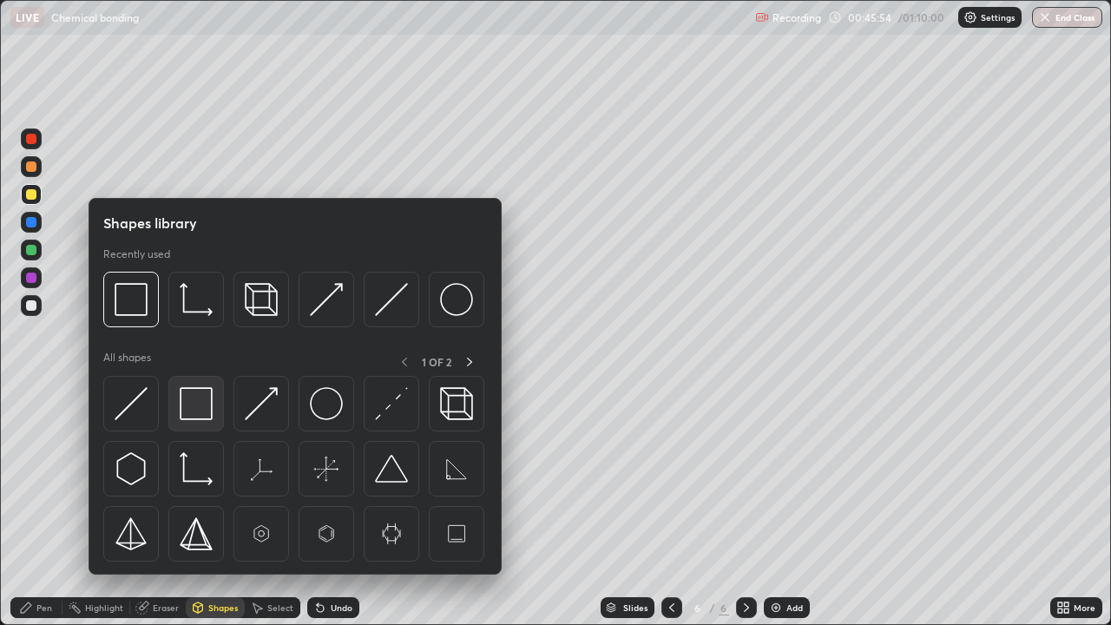
click at [193, 418] on img at bounding box center [196, 403] width 33 height 33
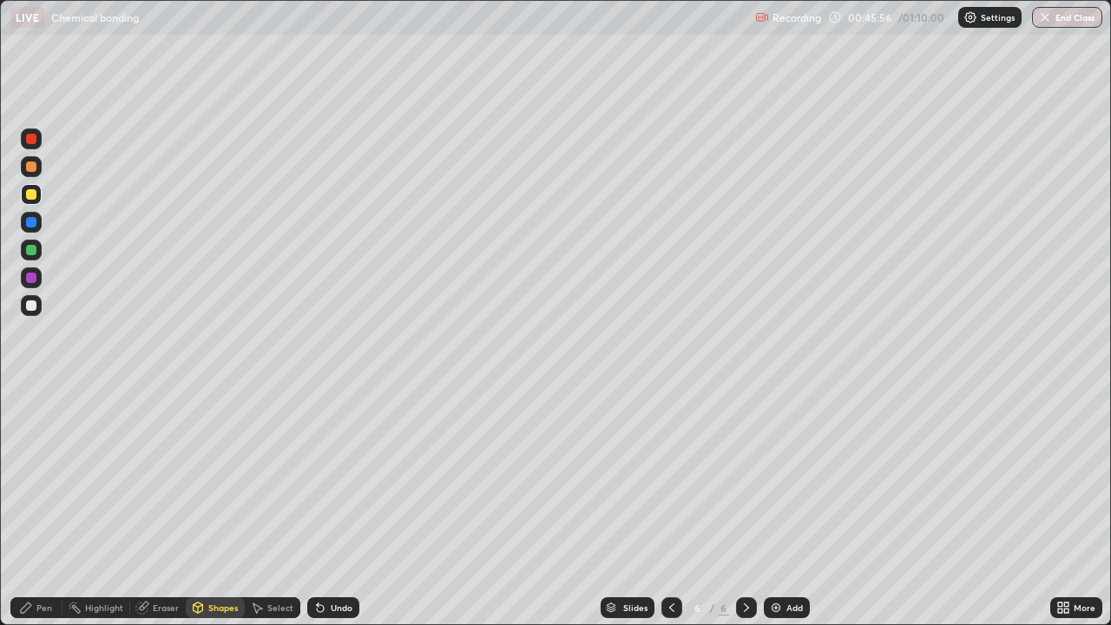
click at [30, 194] on div at bounding box center [31, 194] width 10 height 10
click at [44, 514] on div "Pen" at bounding box center [44, 607] width 16 height 9
click at [209, 514] on div "Shapes" at bounding box center [223, 607] width 30 height 9
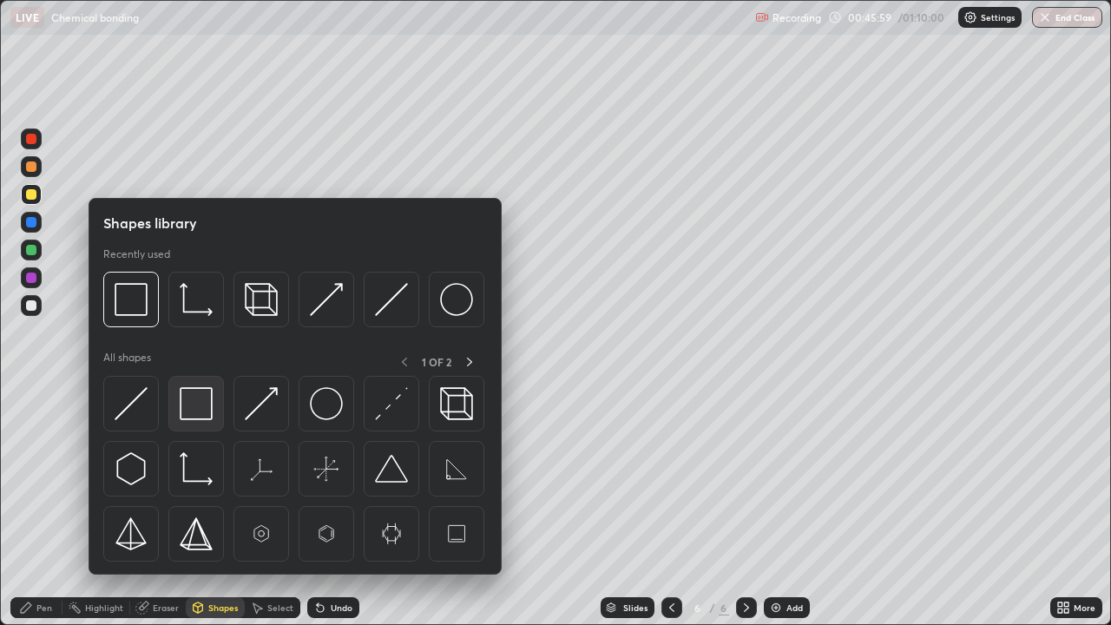
click at [198, 408] on img at bounding box center [196, 403] width 33 height 33
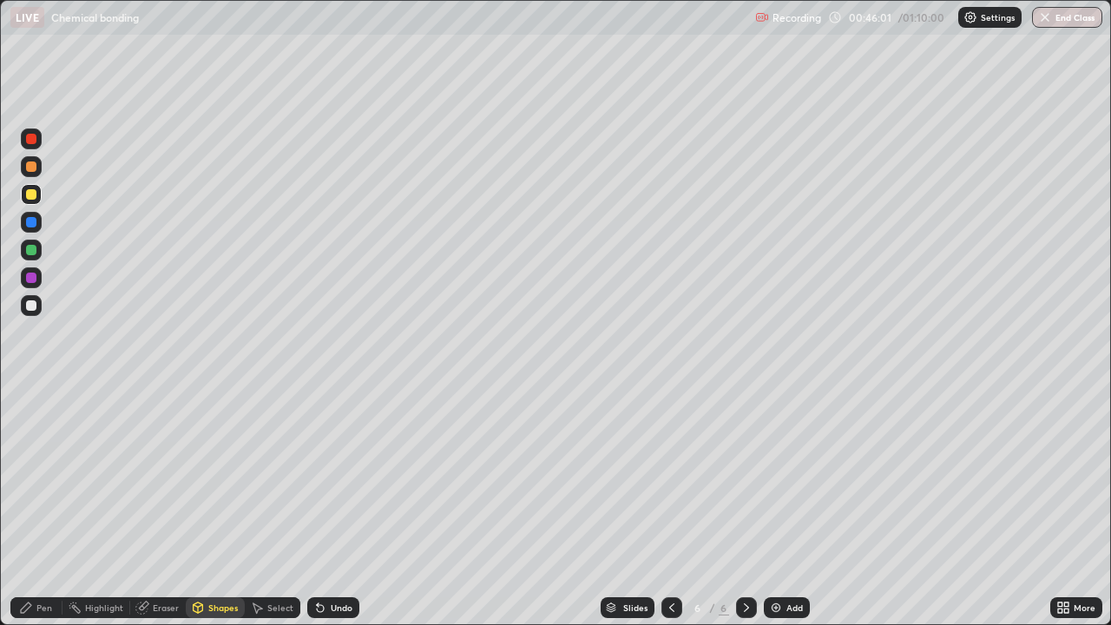
click at [35, 514] on div "Pen" at bounding box center [36, 607] width 52 height 21
click at [36, 314] on div at bounding box center [31, 305] width 21 height 21
click at [39, 200] on div at bounding box center [31, 194] width 21 height 21
click at [32, 308] on div at bounding box center [31, 305] width 10 height 10
click at [38, 196] on div at bounding box center [31, 194] width 21 height 21
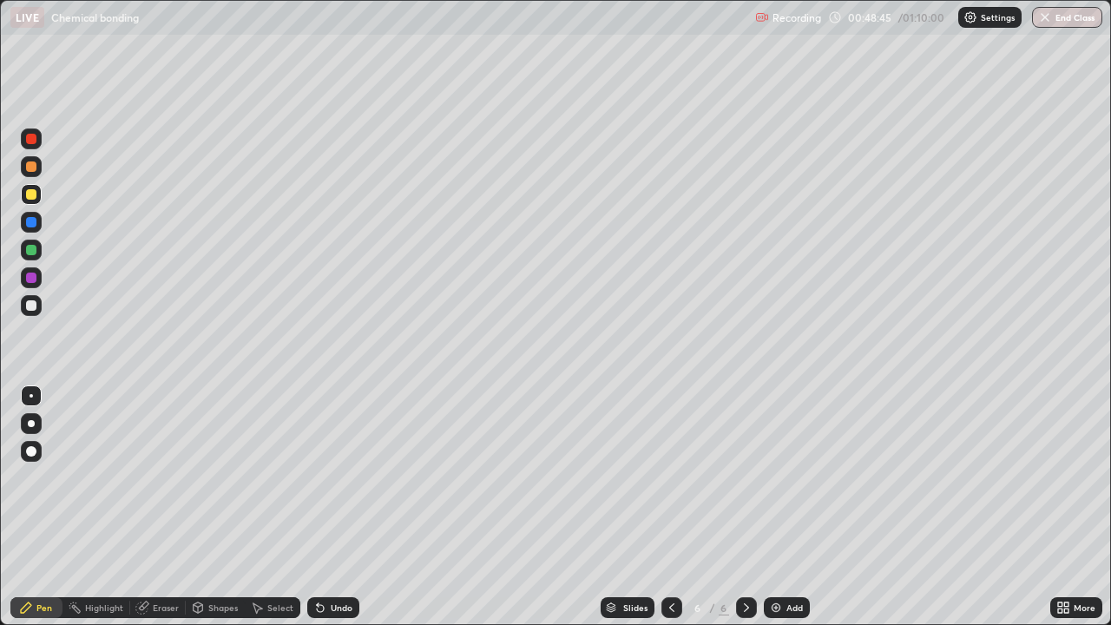
click at [205, 514] on div "Shapes" at bounding box center [215, 607] width 59 height 21
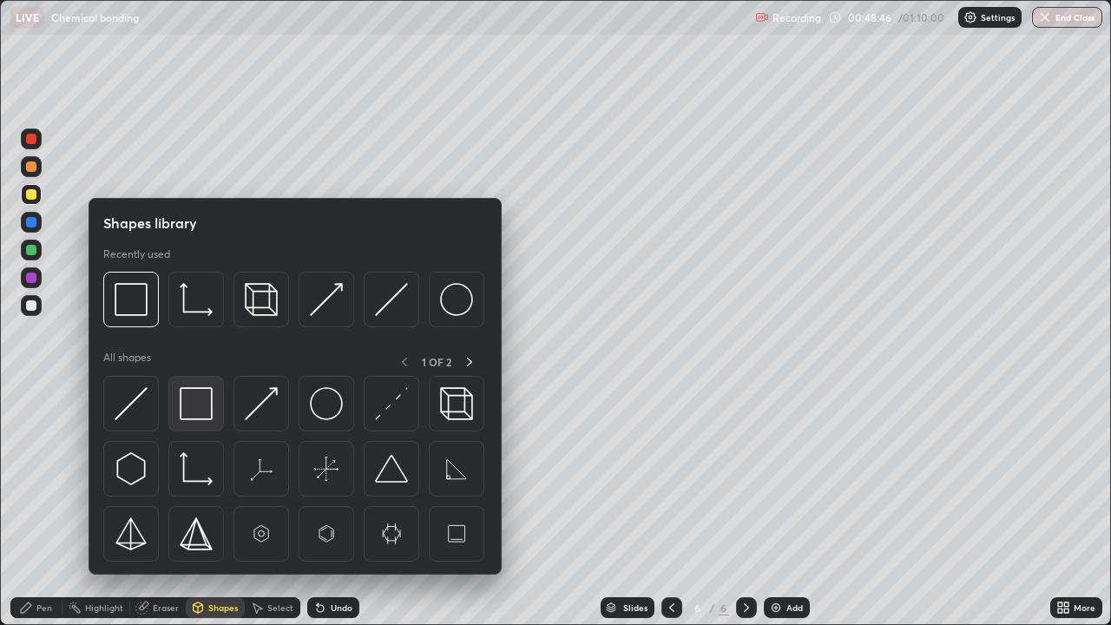
click at [194, 410] on img at bounding box center [196, 403] width 33 height 33
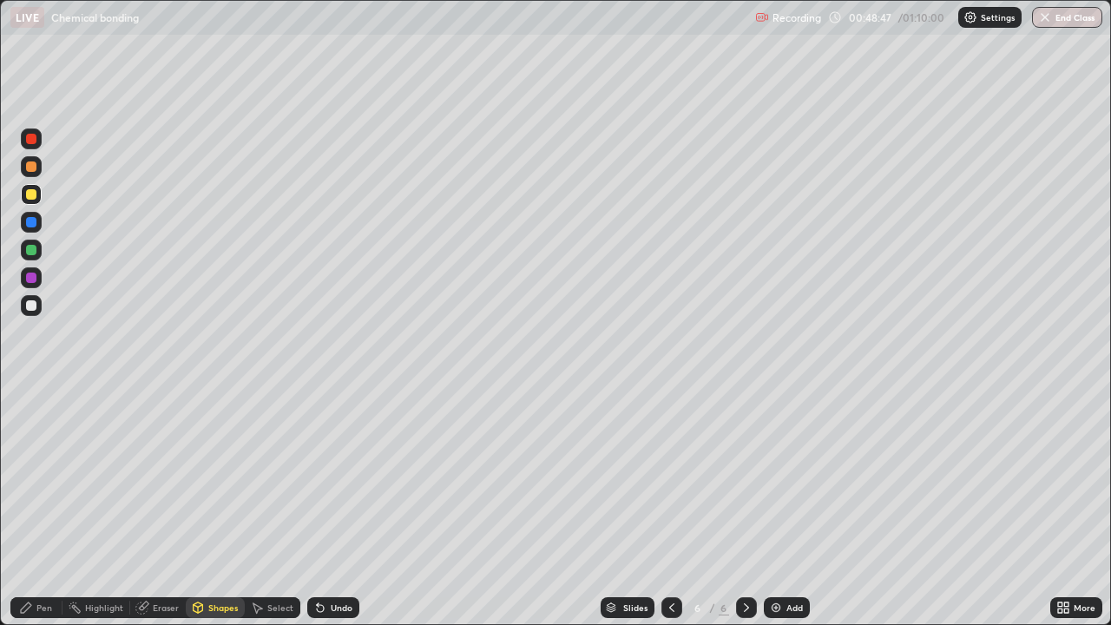
click at [32, 307] on div at bounding box center [31, 305] width 10 height 10
click at [31, 197] on div at bounding box center [31, 194] width 10 height 10
click at [331, 514] on div "Undo" at bounding box center [342, 607] width 22 height 9
click at [41, 514] on div "Pen" at bounding box center [44, 607] width 16 height 9
click at [35, 308] on div at bounding box center [31, 305] width 10 height 10
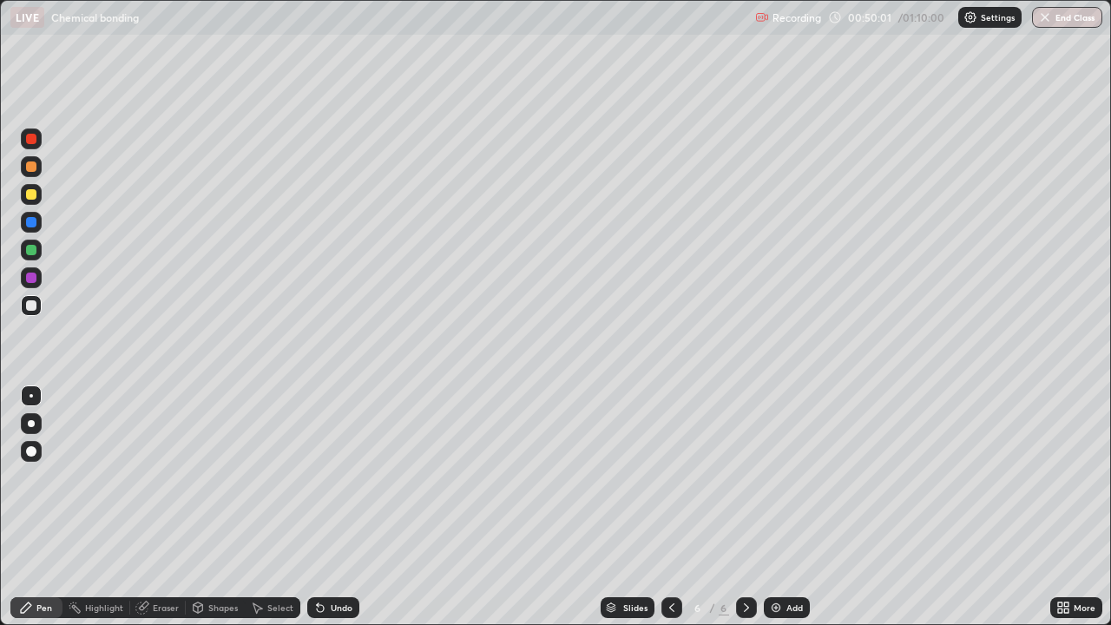
click at [32, 194] on div at bounding box center [31, 194] width 10 height 10
click at [160, 514] on div "Eraser" at bounding box center [166, 607] width 26 height 9
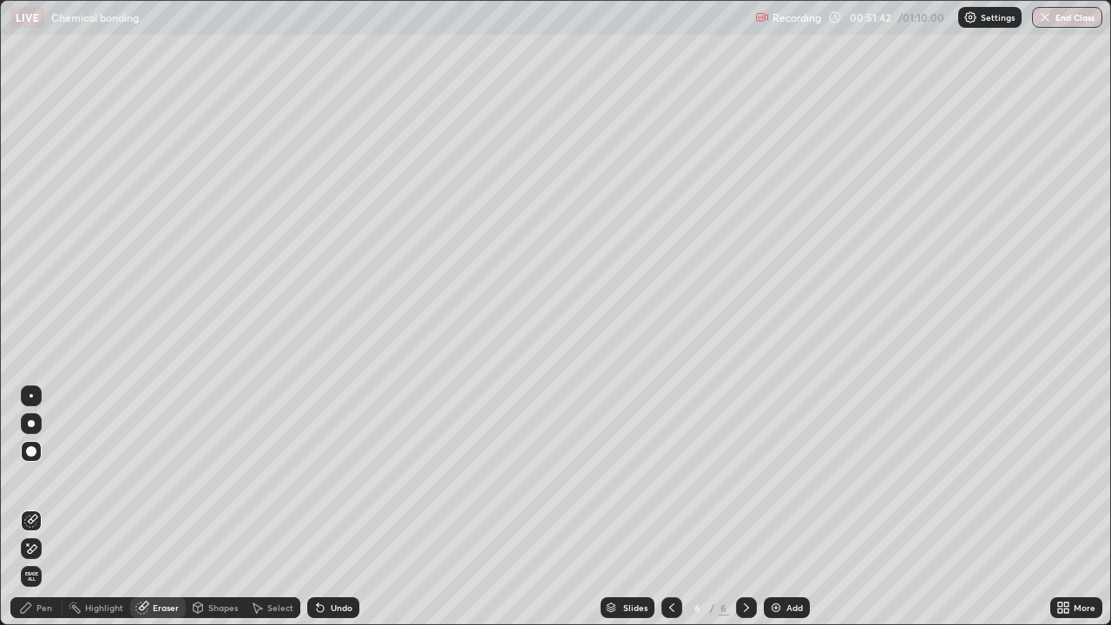
click at [45, 514] on div "Pen" at bounding box center [44, 607] width 16 height 9
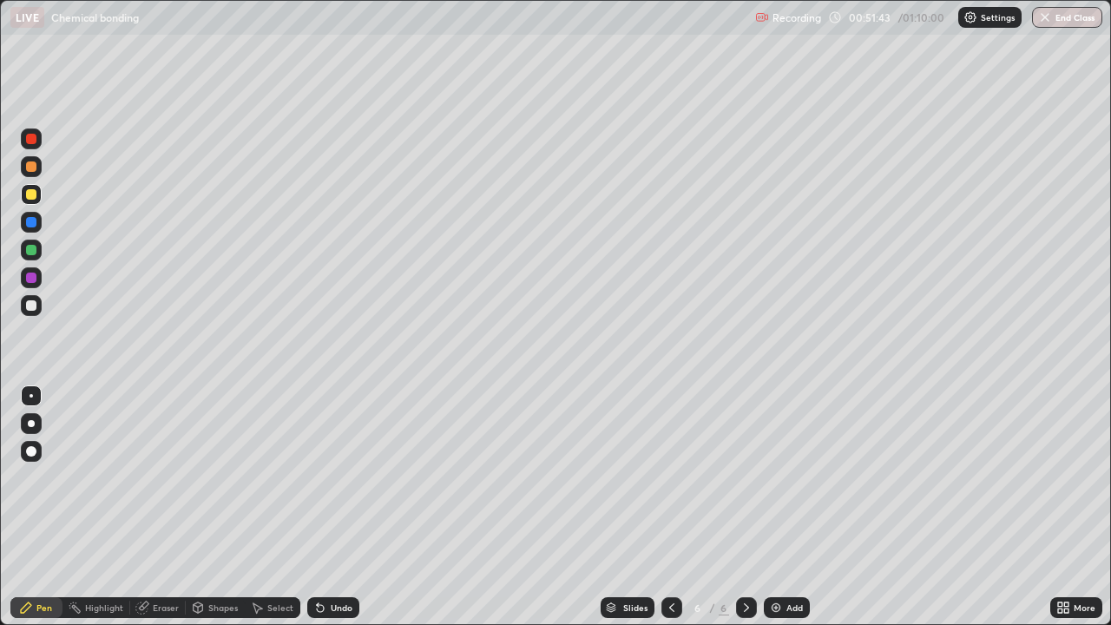
click at [35, 307] on div at bounding box center [31, 305] width 10 height 10
click at [347, 514] on div "Undo" at bounding box center [342, 607] width 22 height 9
click at [344, 514] on div "Undo" at bounding box center [342, 607] width 22 height 9
click at [166, 514] on div "Eraser" at bounding box center [166, 607] width 26 height 9
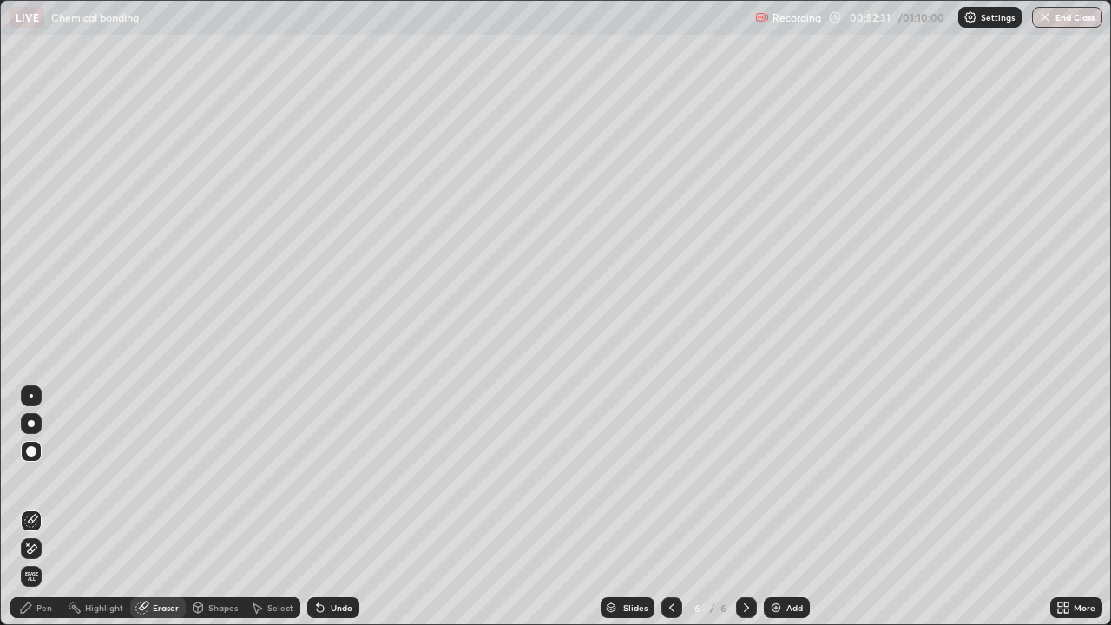
click at [44, 514] on div "Pen" at bounding box center [44, 607] width 16 height 9
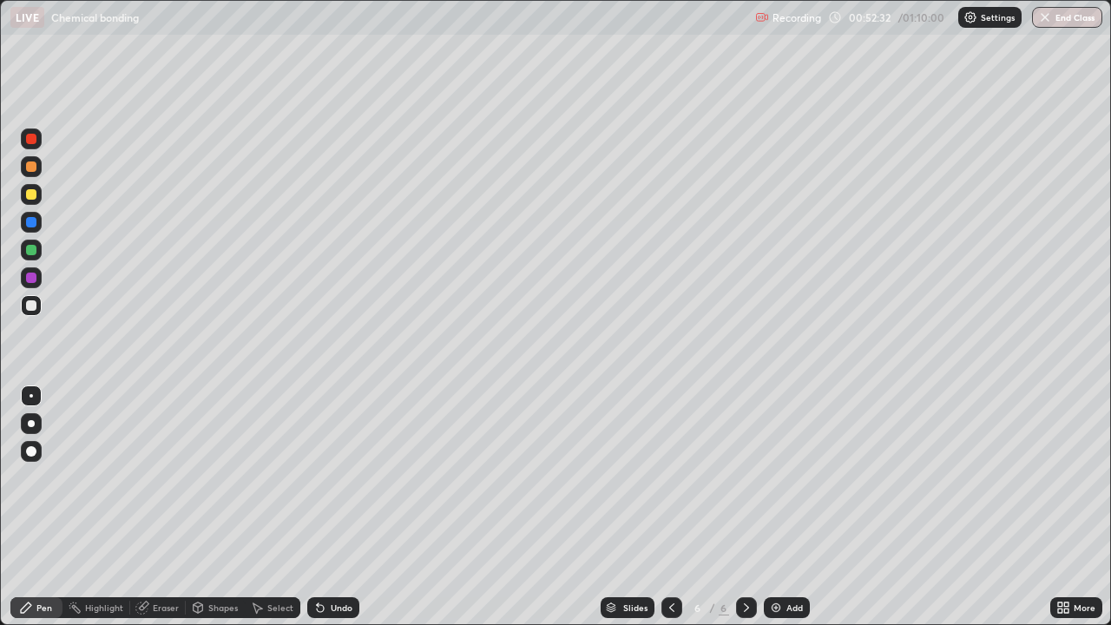
click at [37, 197] on div at bounding box center [31, 194] width 21 height 21
click at [37, 307] on div at bounding box center [31, 305] width 21 height 21
click at [163, 514] on div "Eraser" at bounding box center [166, 607] width 26 height 9
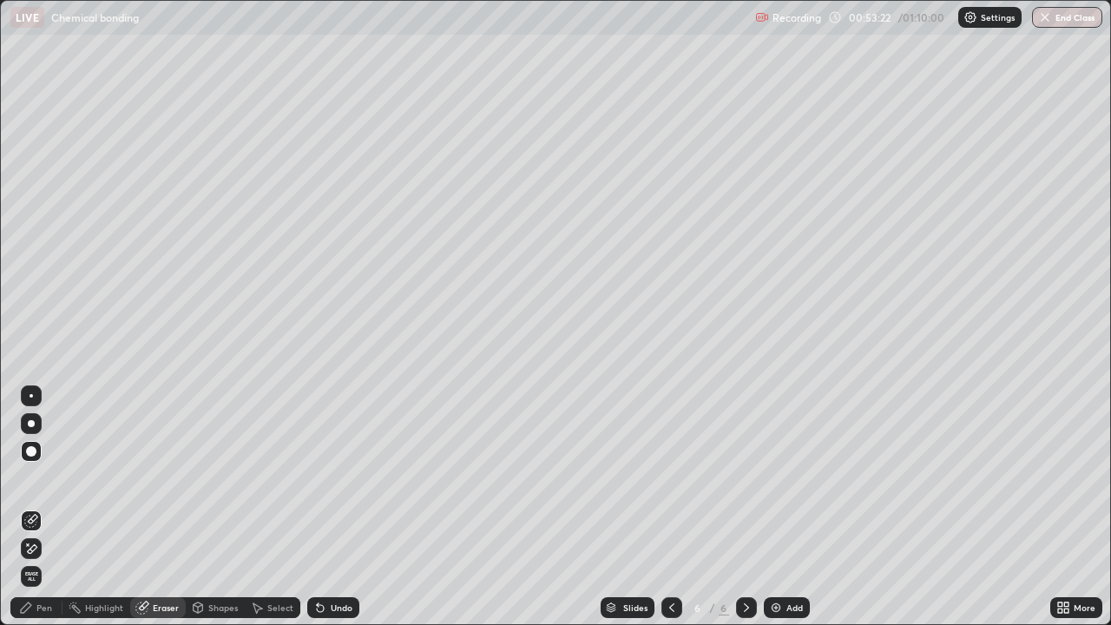
click at [50, 514] on div "Pen" at bounding box center [36, 607] width 52 height 21
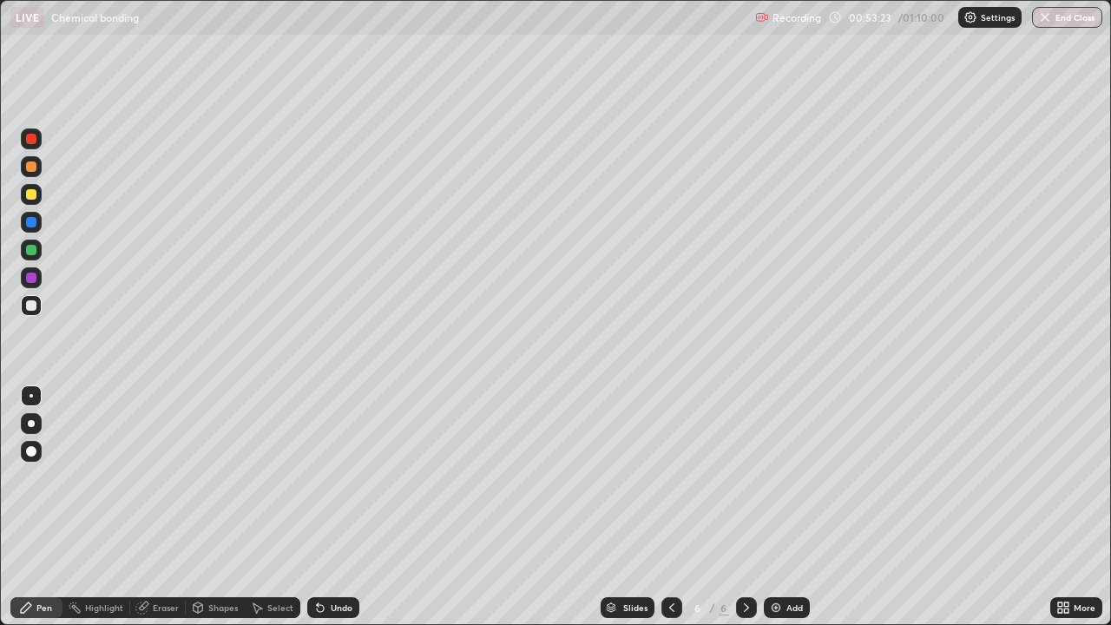
click at [28, 304] on div at bounding box center [31, 305] width 10 height 10
click at [207, 514] on div "Shapes" at bounding box center [215, 607] width 59 height 21
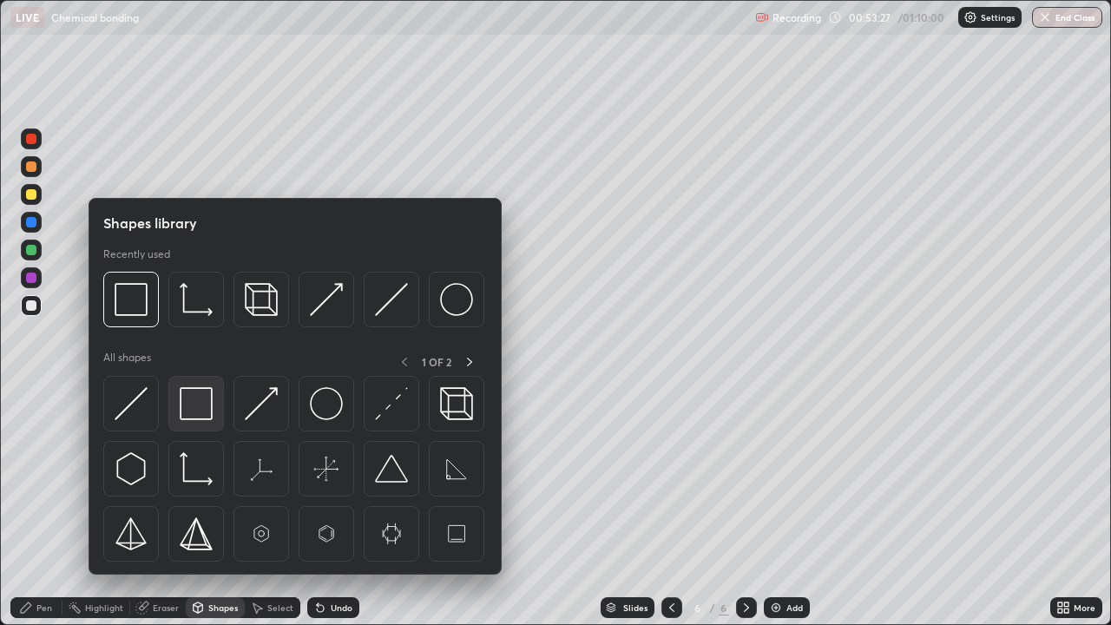
click at [200, 400] on img at bounding box center [196, 403] width 33 height 33
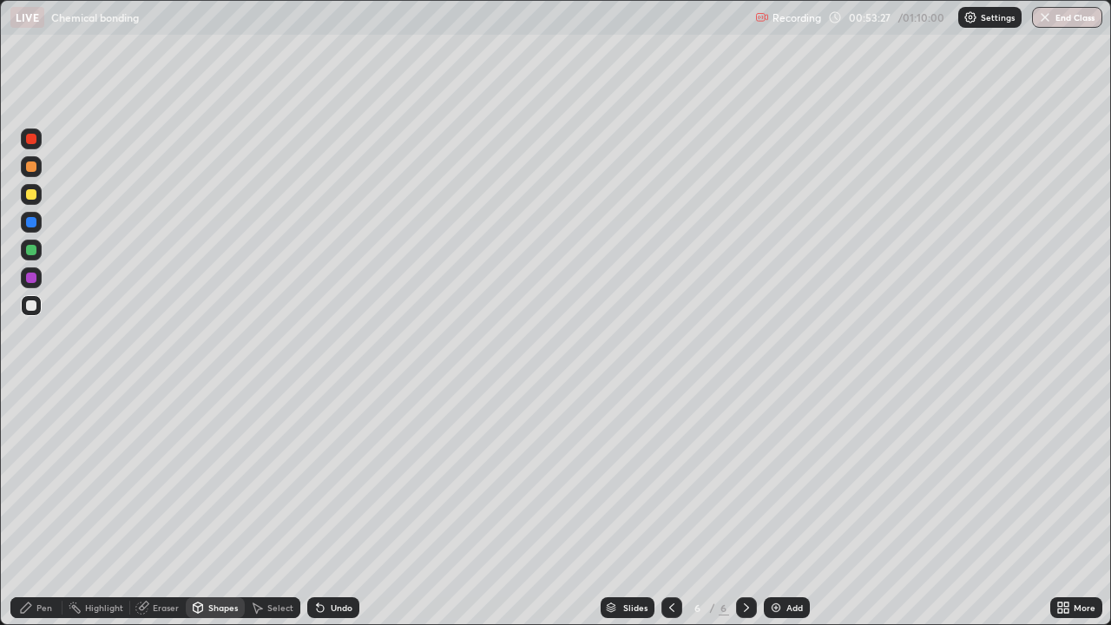
click at [36, 197] on div at bounding box center [31, 194] width 21 height 21
click at [31, 195] on div at bounding box center [31, 194] width 10 height 10
click at [318, 514] on icon at bounding box center [320, 608] width 7 height 7
click at [43, 514] on div "Pen" at bounding box center [44, 607] width 16 height 9
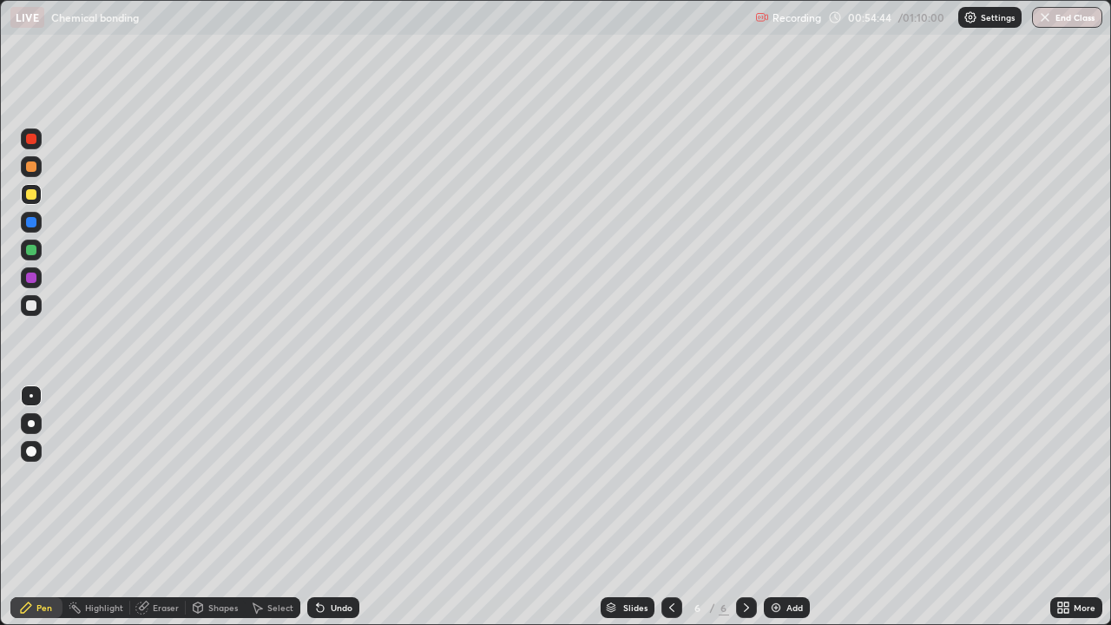
click at [32, 313] on div at bounding box center [31, 305] width 21 height 21
click at [32, 195] on div at bounding box center [31, 194] width 10 height 10
click at [783, 514] on div "Add" at bounding box center [787, 607] width 46 height 21
click at [29, 306] on div at bounding box center [31, 305] width 10 height 10
click at [32, 197] on div at bounding box center [31, 194] width 10 height 10
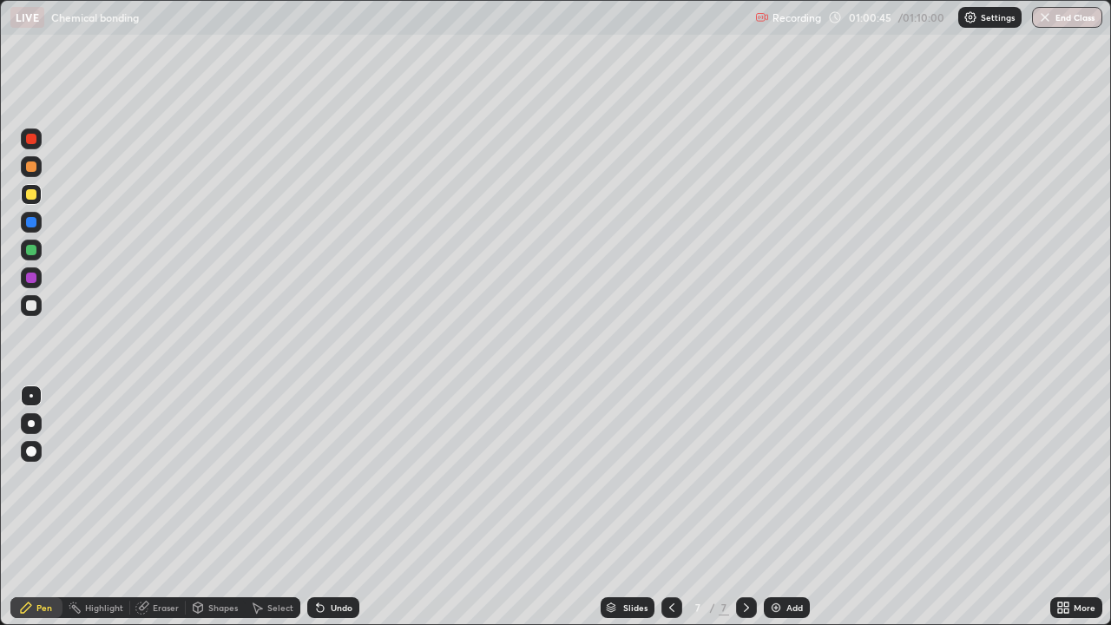
click at [153, 514] on div "Eraser" at bounding box center [166, 607] width 26 height 9
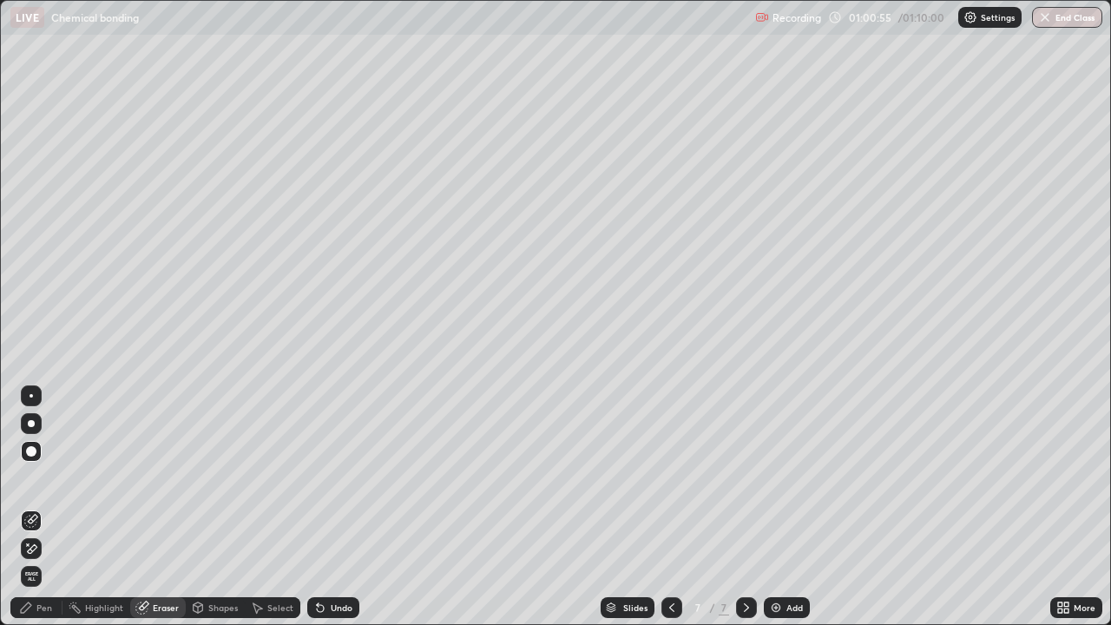
click at [44, 514] on div "Pen" at bounding box center [44, 607] width 16 height 9
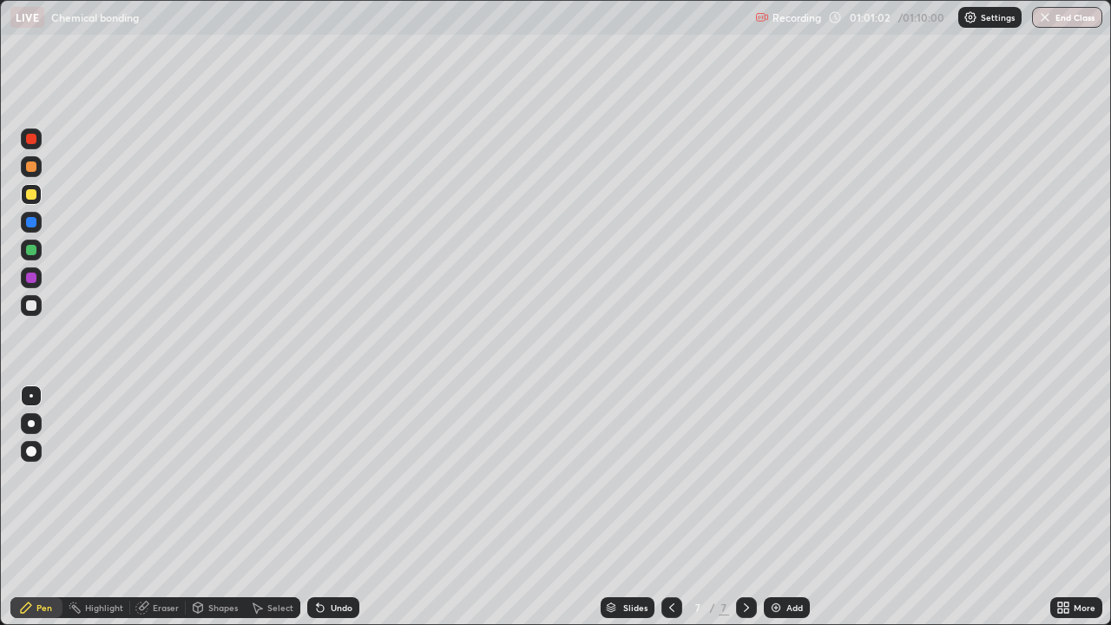
click at [33, 307] on div at bounding box center [31, 305] width 10 height 10
click at [31, 192] on div at bounding box center [31, 194] width 10 height 10
click at [30, 308] on div at bounding box center [31, 305] width 10 height 10
click at [348, 514] on div "Undo" at bounding box center [342, 607] width 22 height 9
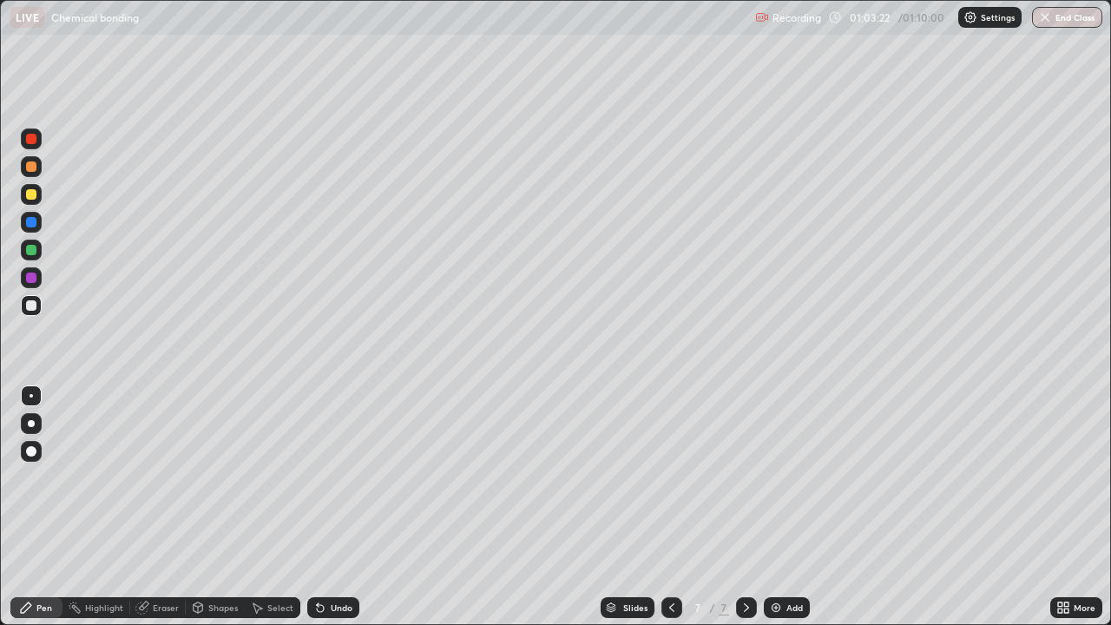
click at [348, 514] on div "Undo" at bounding box center [342, 607] width 22 height 9
click at [353, 514] on div "Undo" at bounding box center [333, 607] width 52 height 21
click at [354, 514] on div "Undo" at bounding box center [333, 607] width 52 height 21
click at [33, 196] on div at bounding box center [31, 194] width 10 height 10
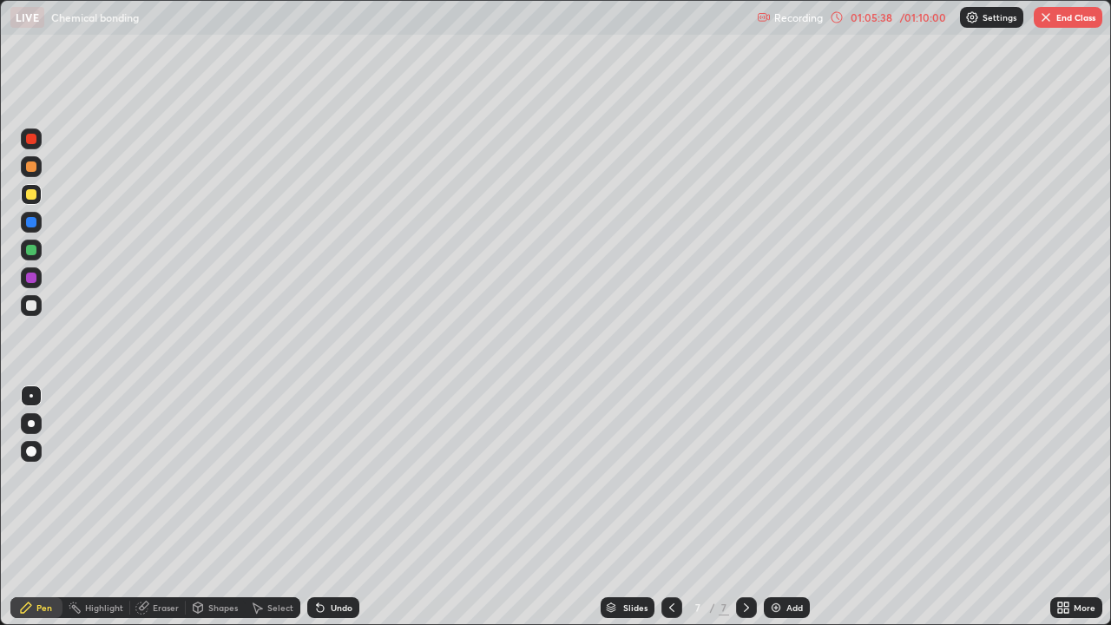
click at [231, 514] on div "Shapes" at bounding box center [223, 607] width 30 height 9
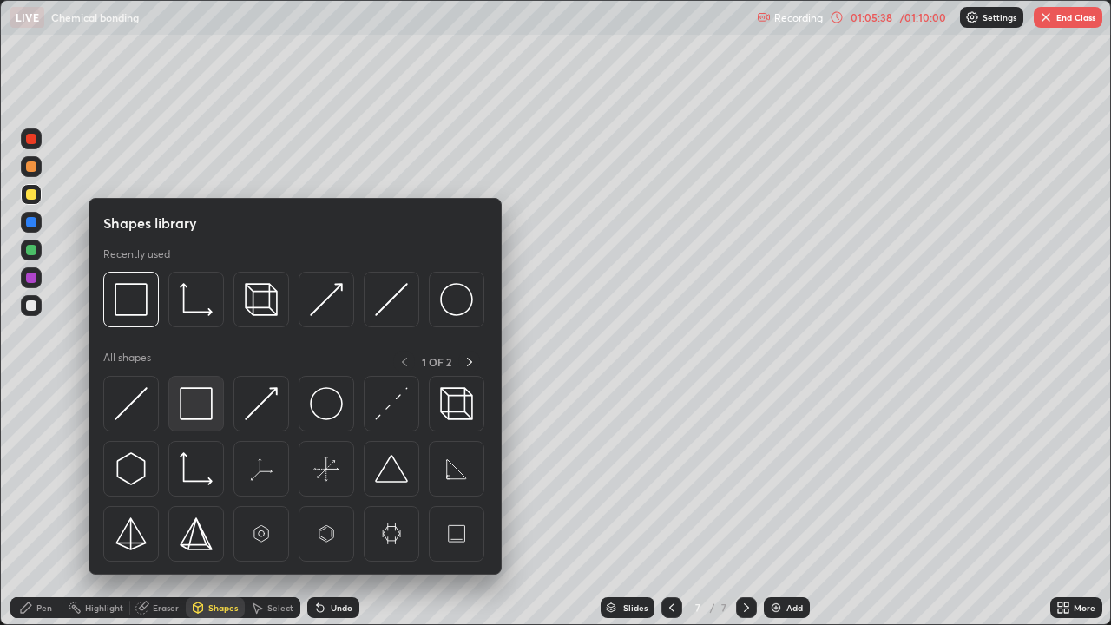
click at [200, 410] on img at bounding box center [196, 403] width 33 height 33
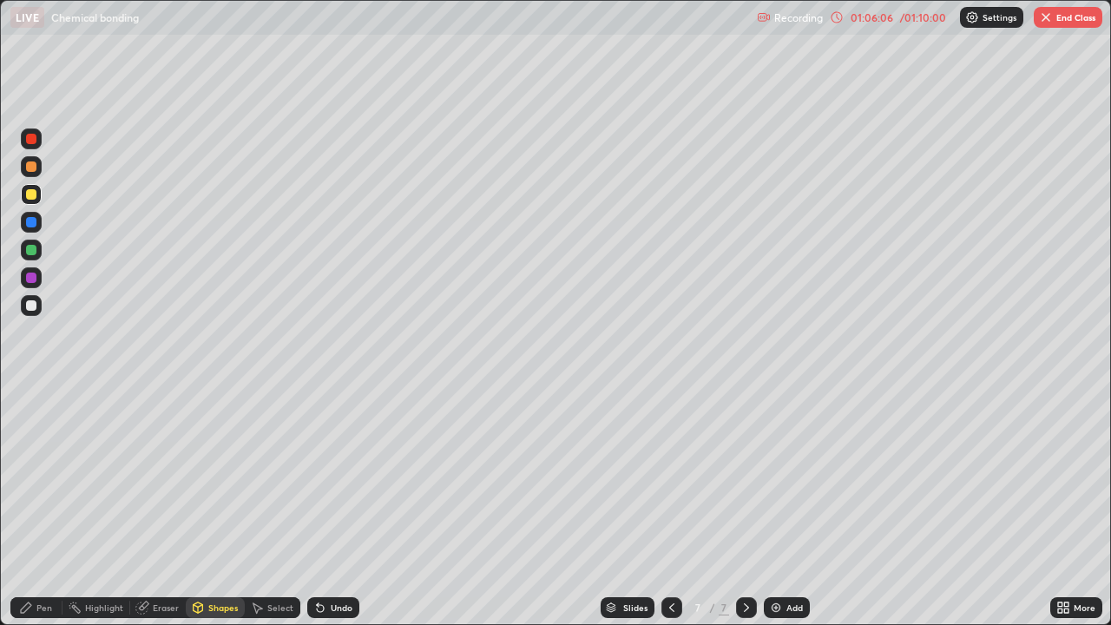
click at [34, 312] on div at bounding box center [31, 305] width 21 height 21
click at [331, 514] on div "Undo" at bounding box center [342, 607] width 22 height 9
click at [326, 514] on div "Undo" at bounding box center [333, 607] width 52 height 21
click at [43, 514] on div "Pen" at bounding box center [44, 607] width 16 height 9
click at [34, 196] on div at bounding box center [31, 194] width 10 height 10
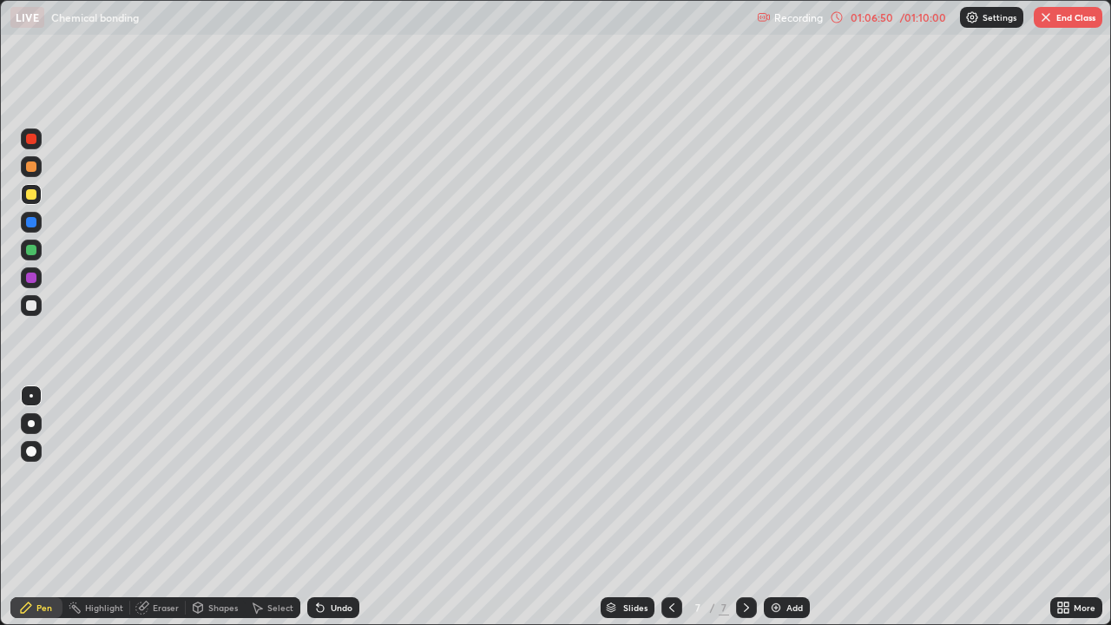
click at [24, 305] on div at bounding box center [31, 305] width 21 height 21
click at [32, 194] on div at bounding box center [31, 194] width 10 height 10
click at [39, 303] on div at bounding box center [31, 305] width 21 height 21
click at [34, 199] on div at bounding box center [31, 194] width 10 height 10
click at [221, 514] on div "Shapes" at bounding box center [223, 607] width 30 height 9
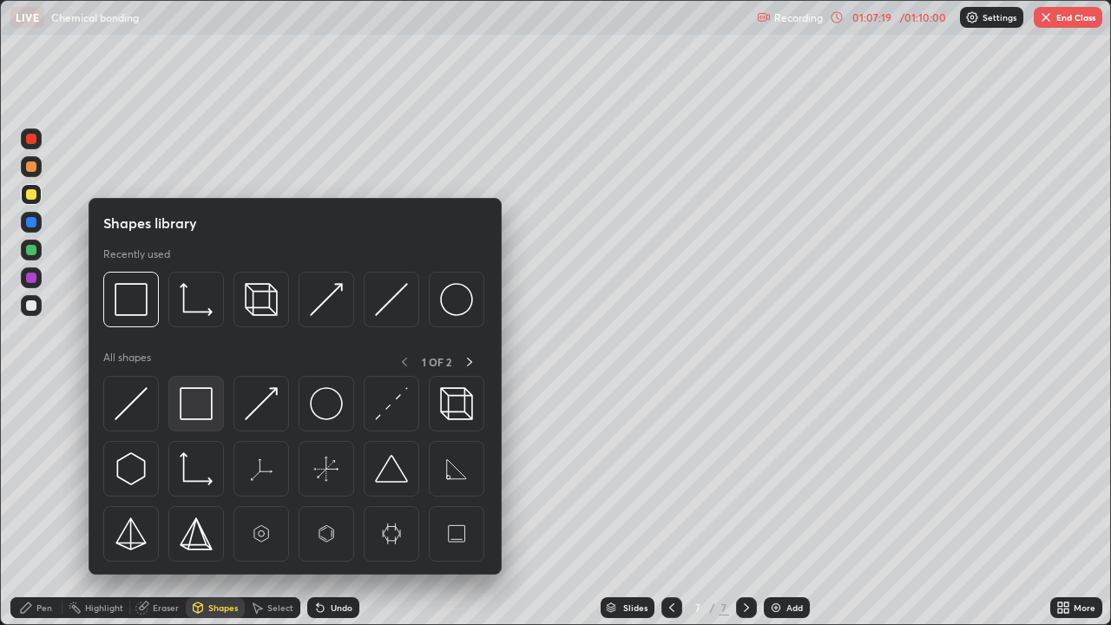
click at [200, 411] on img at bounding box center [196, 403] width 33 height 33
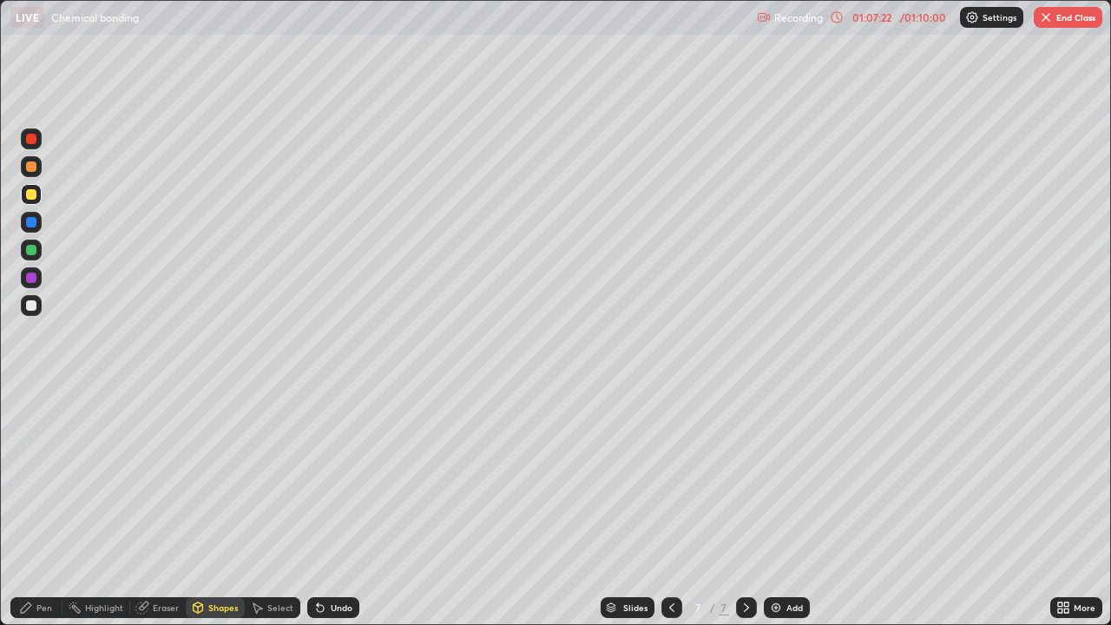
click at [40, 514] on div "Pen" at bounding box center [44, 607] width 16 height 9
click at [30, 305] on div at bounding box center [31, 305] width 10 height 10
click at [36, 198] on div at bounding box center [31, 194] width 10 height 10
click at [34, 305] on div at bounding box center [31, 305] width 10 height 10
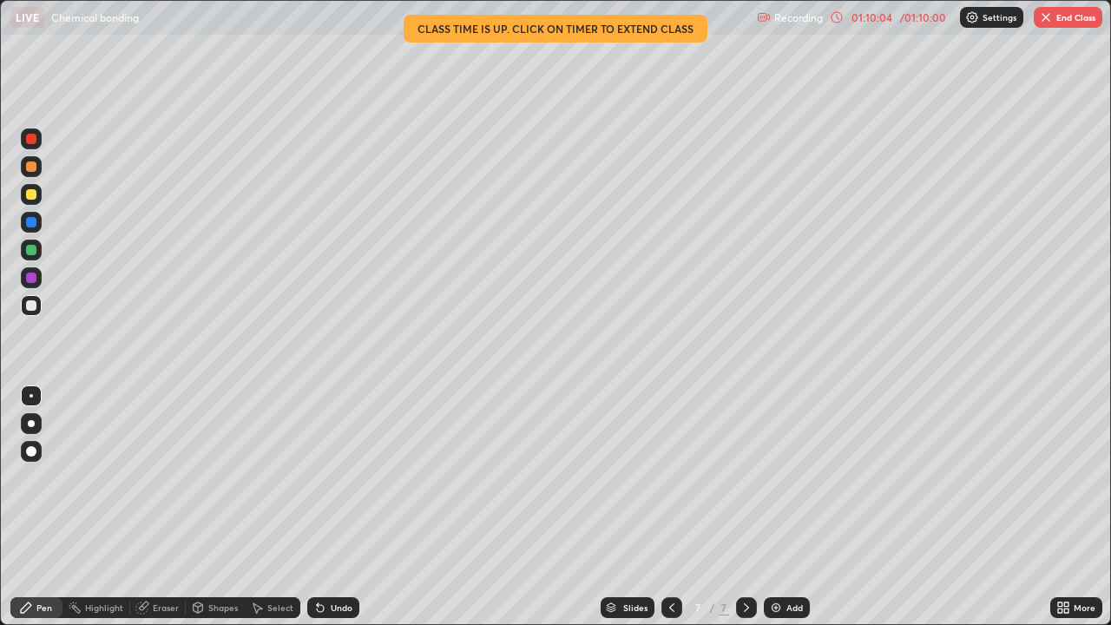
click at [32, 197] on div at bounding box center [31, 194] width 10 height 10
click at [1050, 23] on img "button" at bounding box center [1046, 17] width 14 height 14
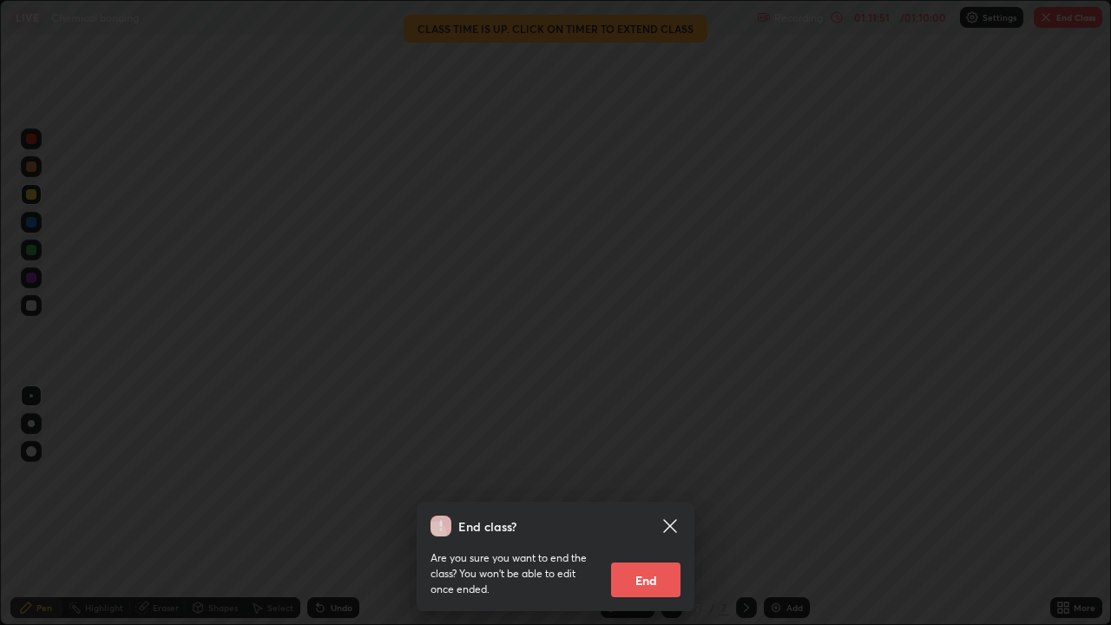
click at [653, 514] on button "End" at bounding box center [645, 579] width 69 height 35
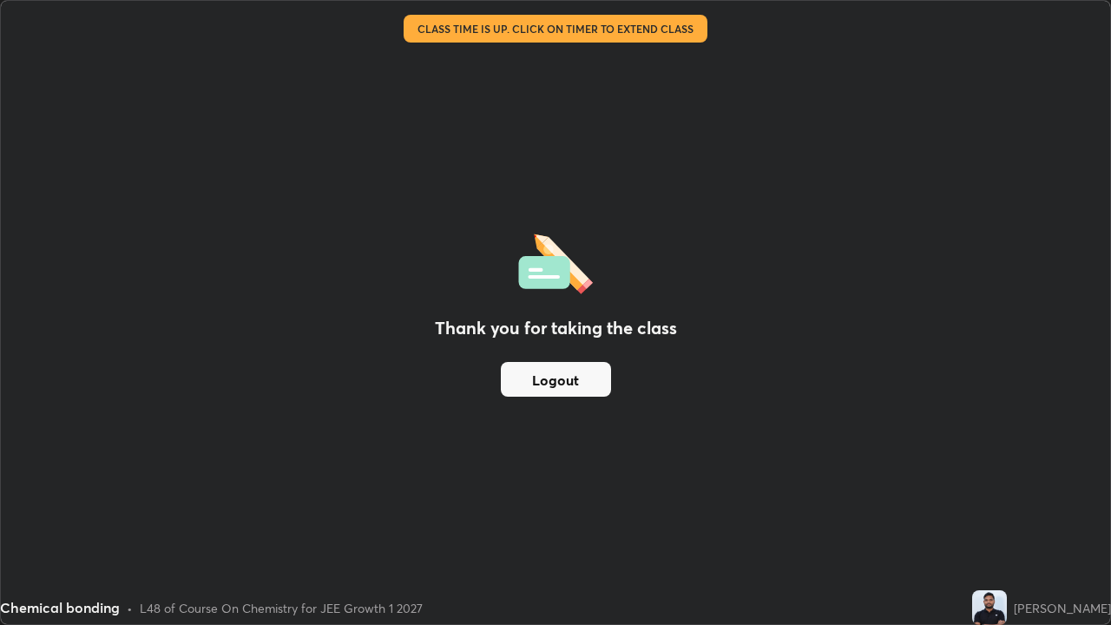
click at [571, 382] on button "Logout" at bounding box center [556, 379] width 110 height 35
